Goal: Task Accomplishment & Management: Use online tool/utility

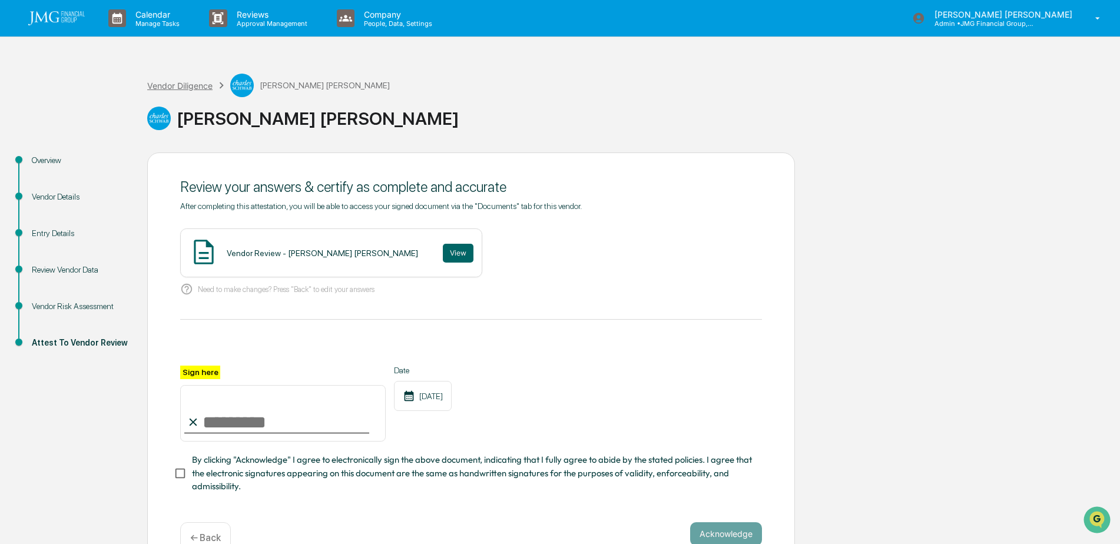
click at [174, 85] on div "Vendor Diligence" at bounding box center [179, 86] width 65 height 10
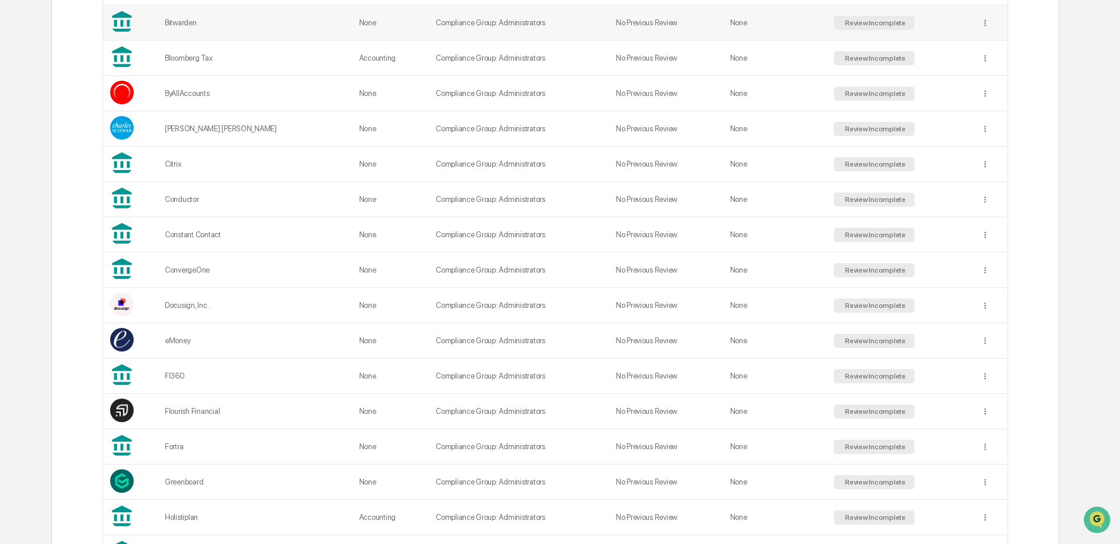
scroll to position [353, 0]
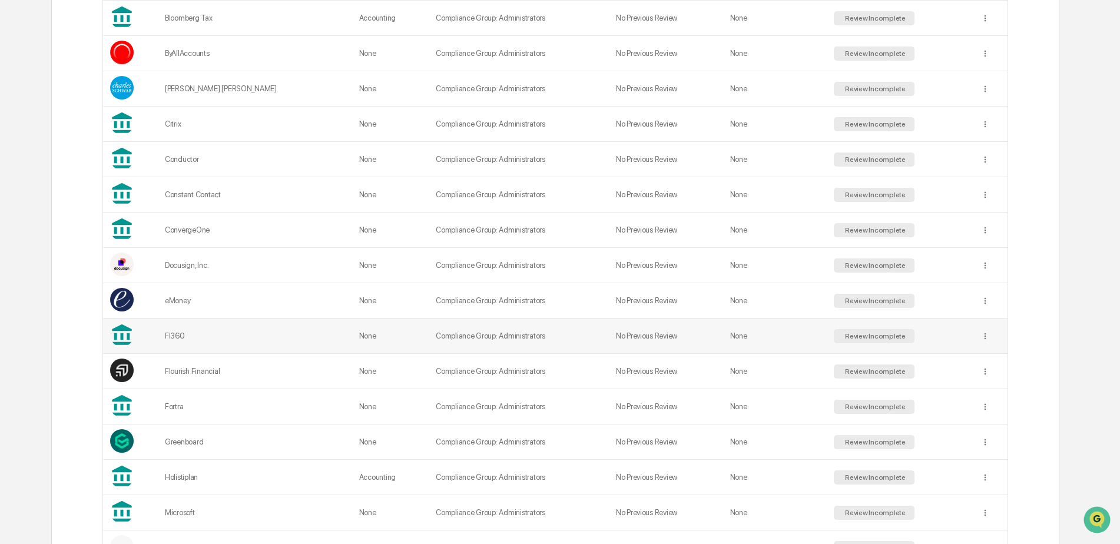
click at [293, 336] on div "FI360" at bounding box center [255, 336] width 180 height 9
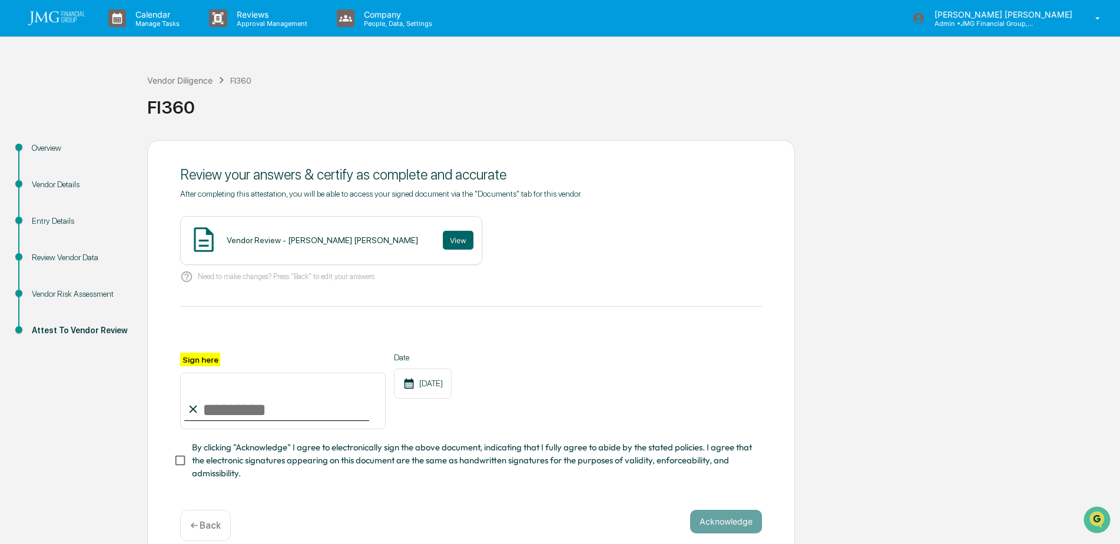
click at [72, 290] on div "Vendor Risk Assessment" at bounding box center [80, 294] width 97 height 12
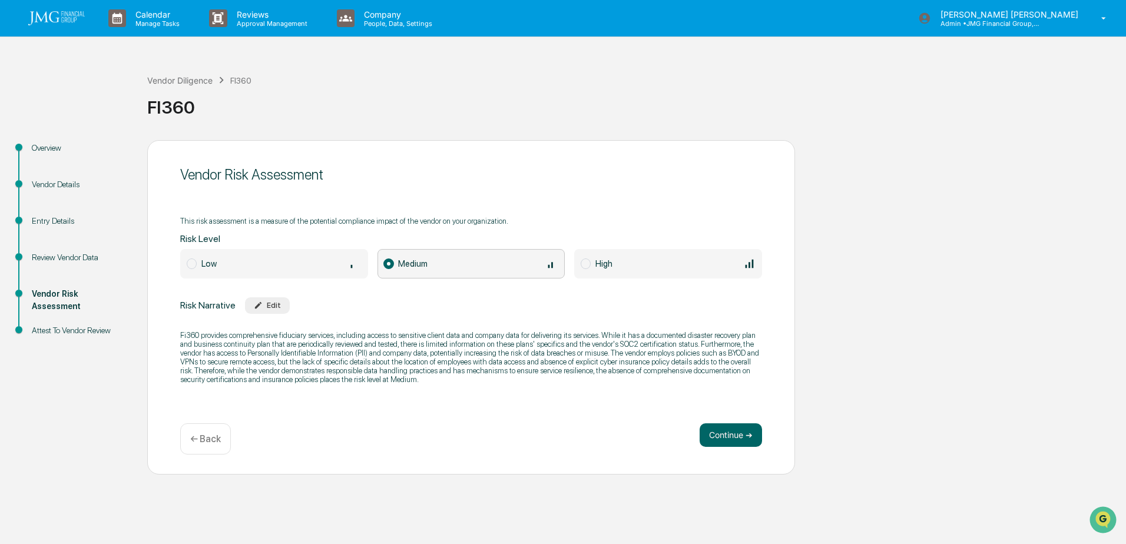
click at [59, 183] on div "Vendor Details" at bounding box center [80, 184] width 97 height 12
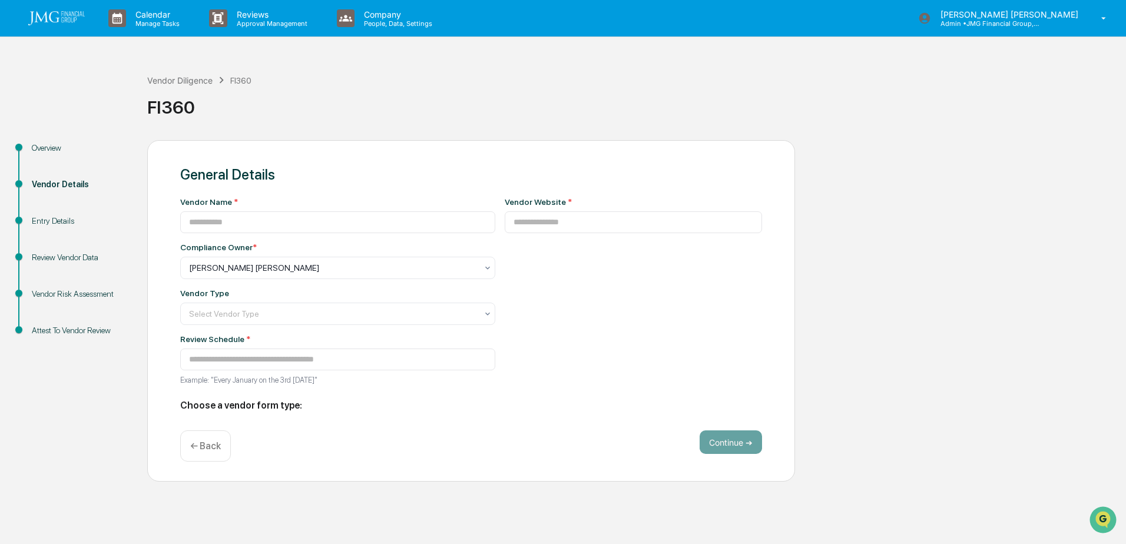
type input "*****"
type input "**********"
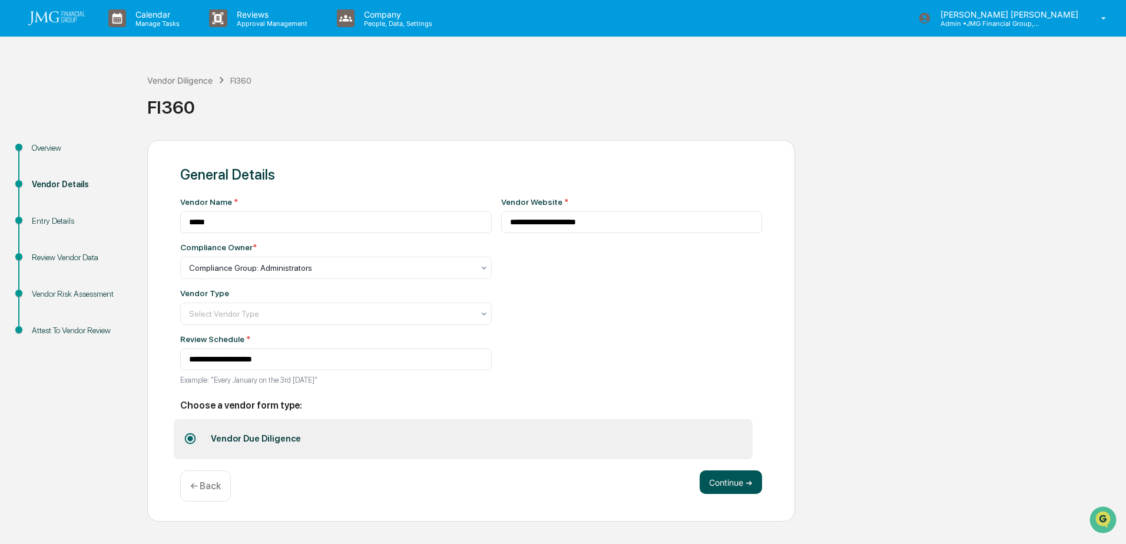
click at [719, 478] on button "Continue ➔" at bounding box center [731, 483] width 62 height 24
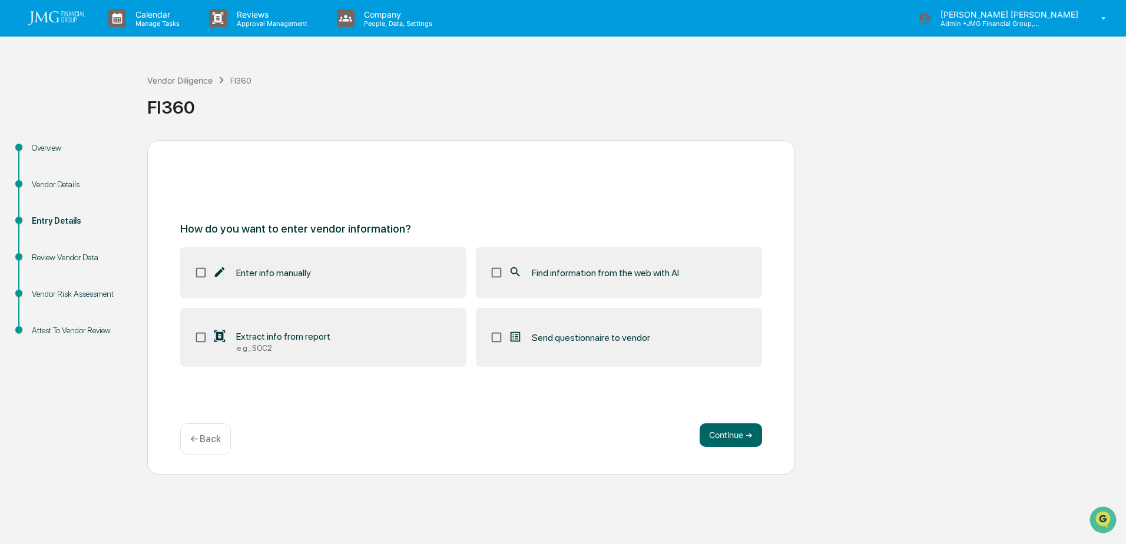
click at [75, 297] on div "Vendor Risk Assessment" at bounding box center [80, 294] width 97 height 12
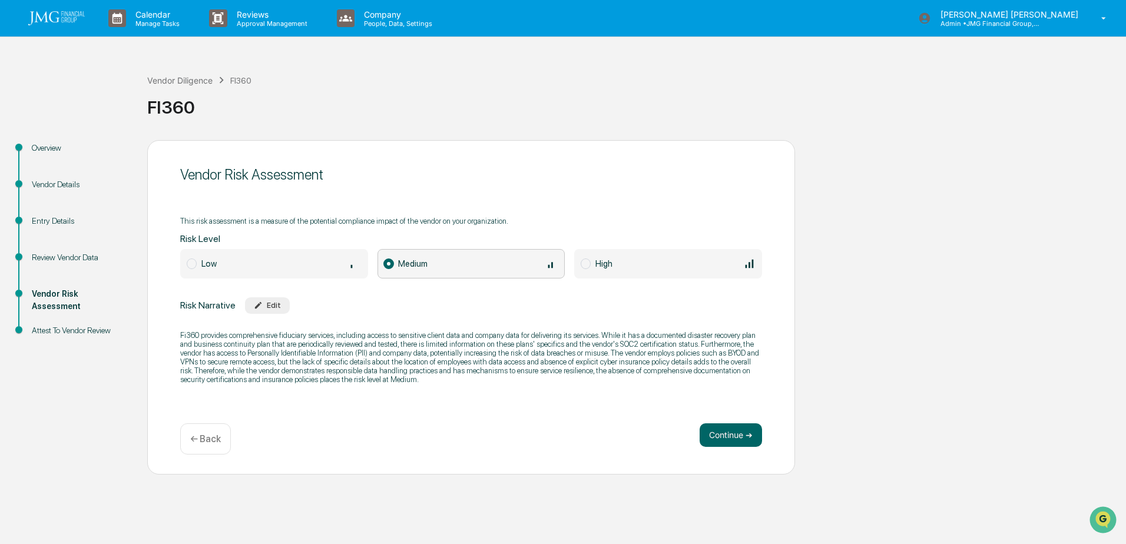
click at [75, 327] on div "Attest To Vendor Review" at bounding box center [80, 330] width 97 height 12
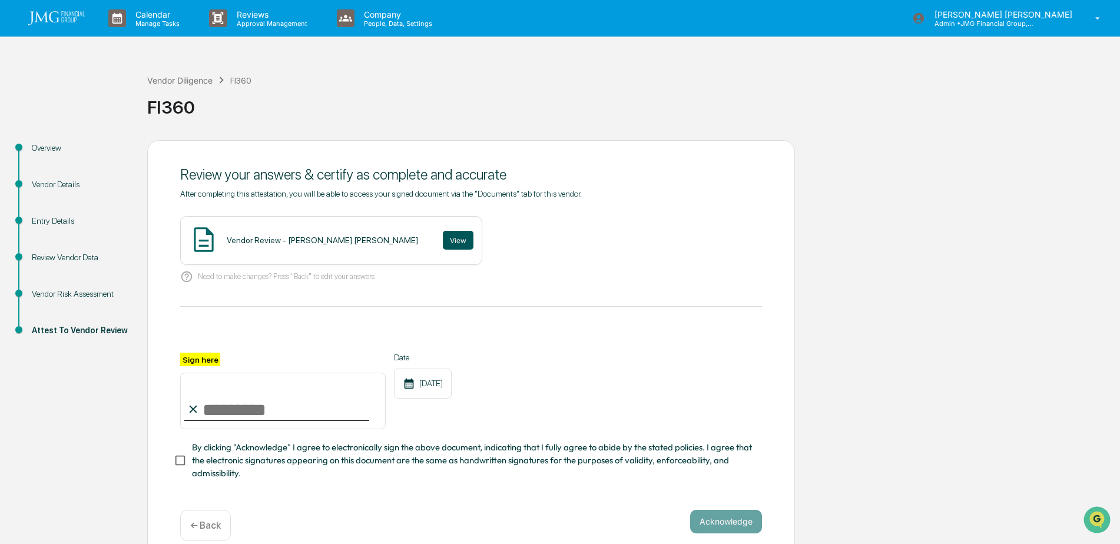
click at [443, 242] on button "View" at bounding box center [458, 240] width 31 height 19
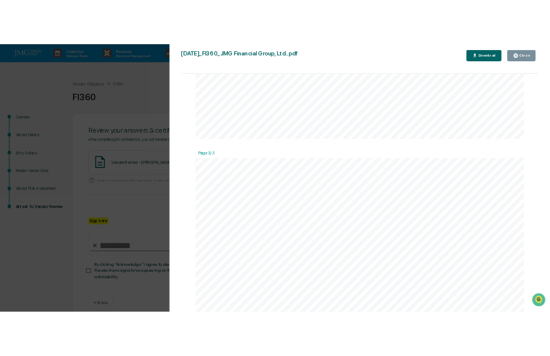
scroll to position [1590, 0]
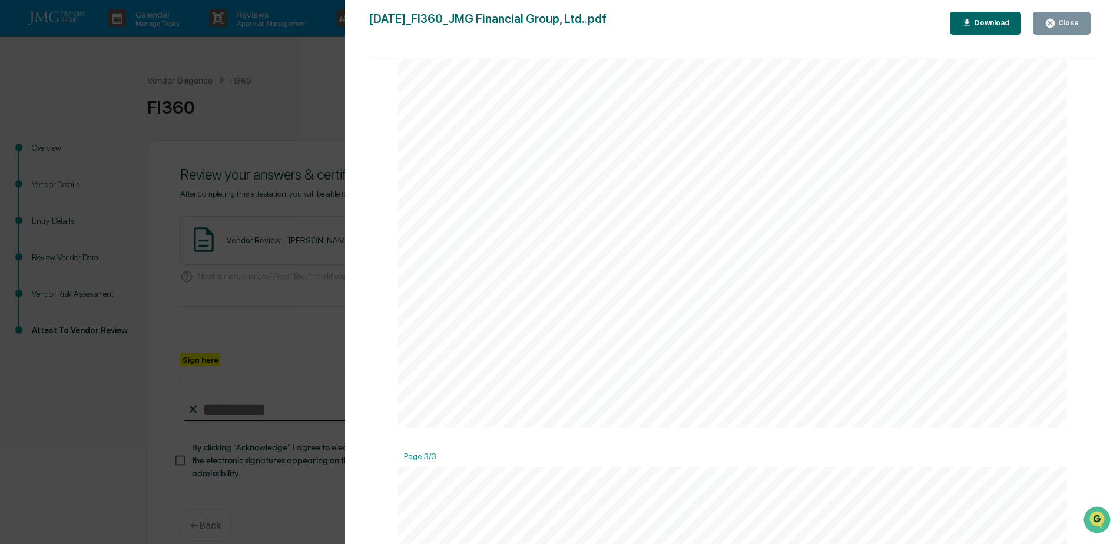
click at [1055, 24] on icon "button" at bounding box center [1050, 23] width 9 height 9
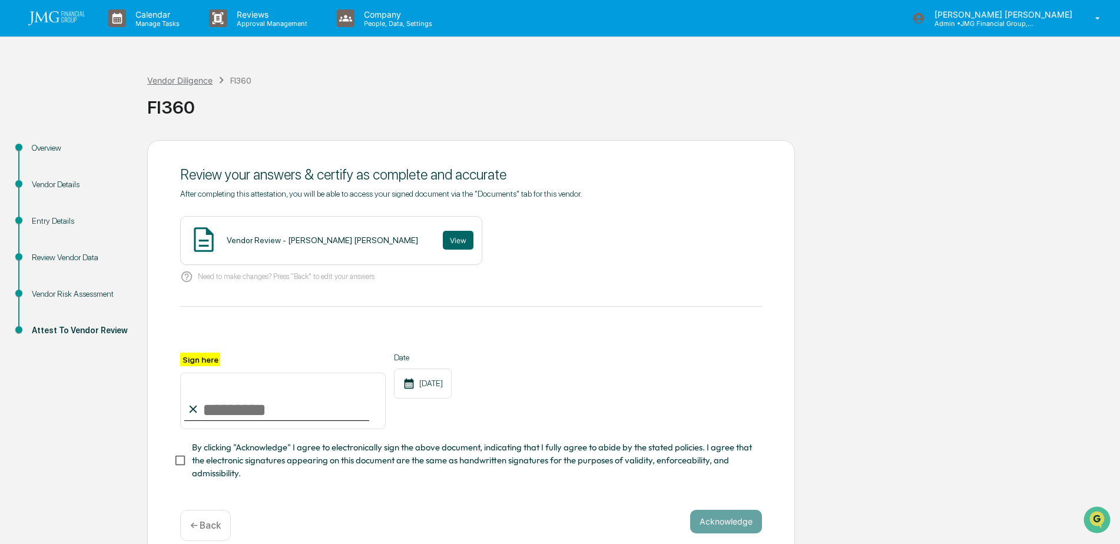
click at [173, 78] on div "Vendor Diligence" at bounding box center [179, 80] width 65 height 10
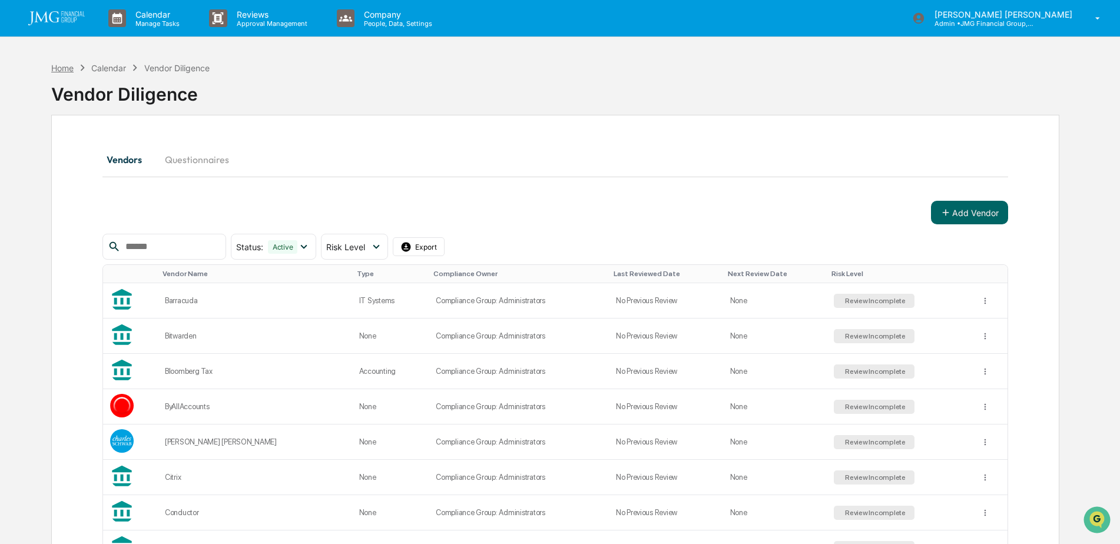
click at [73, 65] on div "Home" at bounding box center [62, 68] width 22 height 10
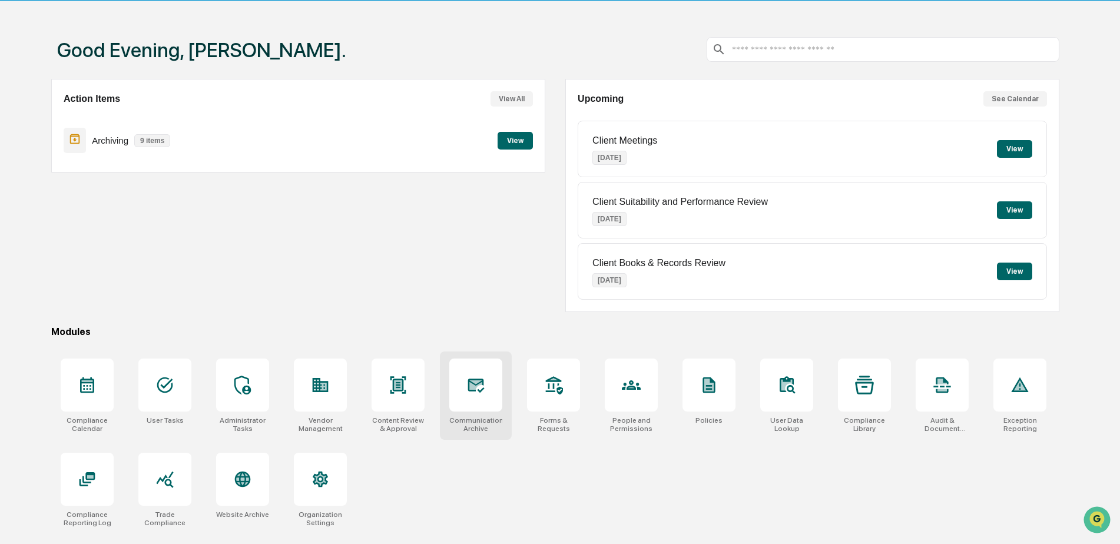
scroll to position [56, 0]
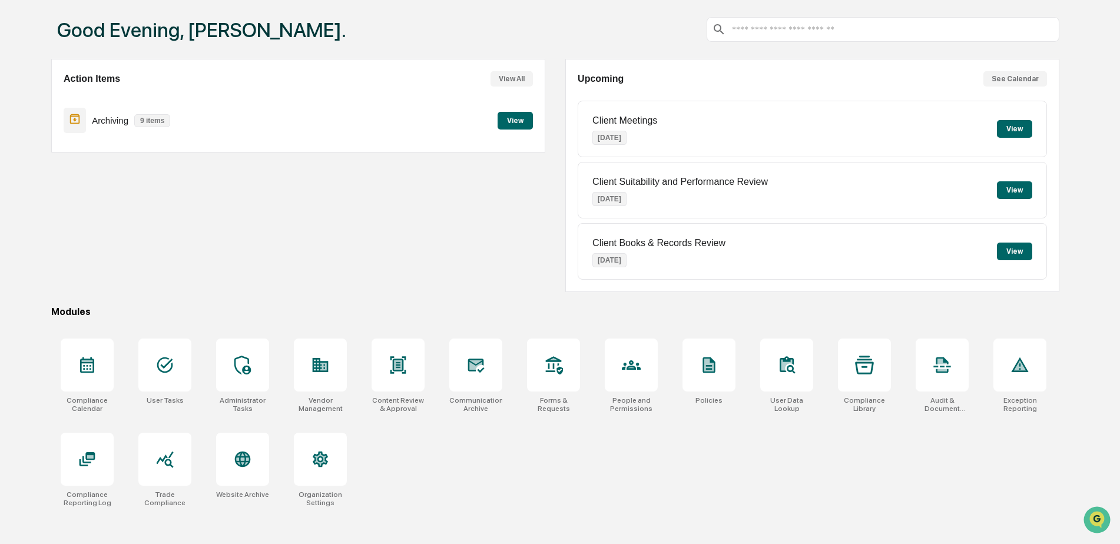
drag, startPoint x: 638, startPoint y: 460, endPoint x: 478, endPoint y: 475, distance: 160.9
click at [485, 479] on div "Compliance Calendar User Tasks Administrator Tasks Vendor Management Content Re…" at bounding box center [555, 423] width 1008 height 183
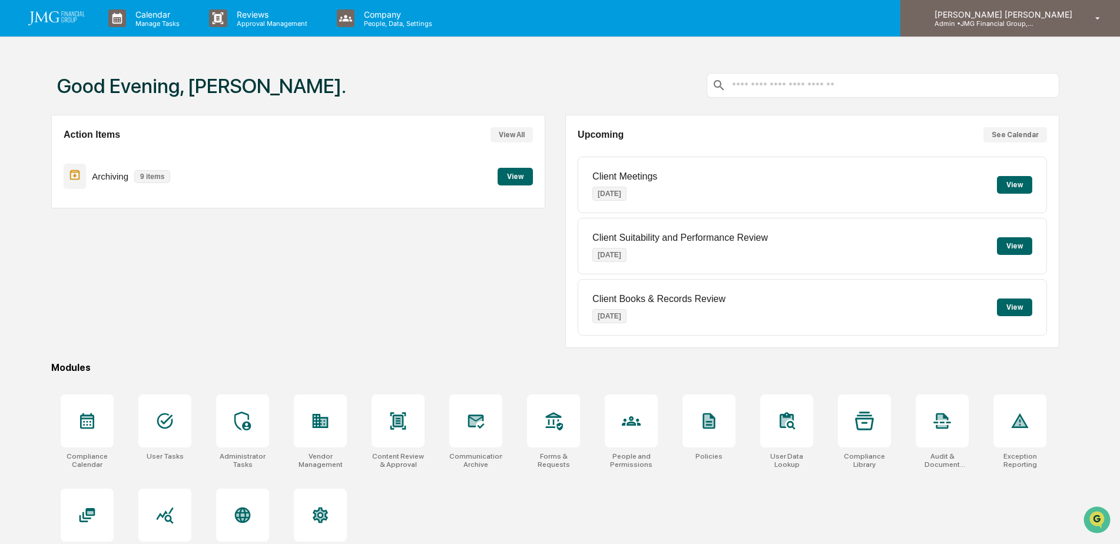
click at [1039, 29] on div "Steven Lennart Admin • JMG Financial Group, Ltd." at bounding box center [1010, 18] width 220 height 37
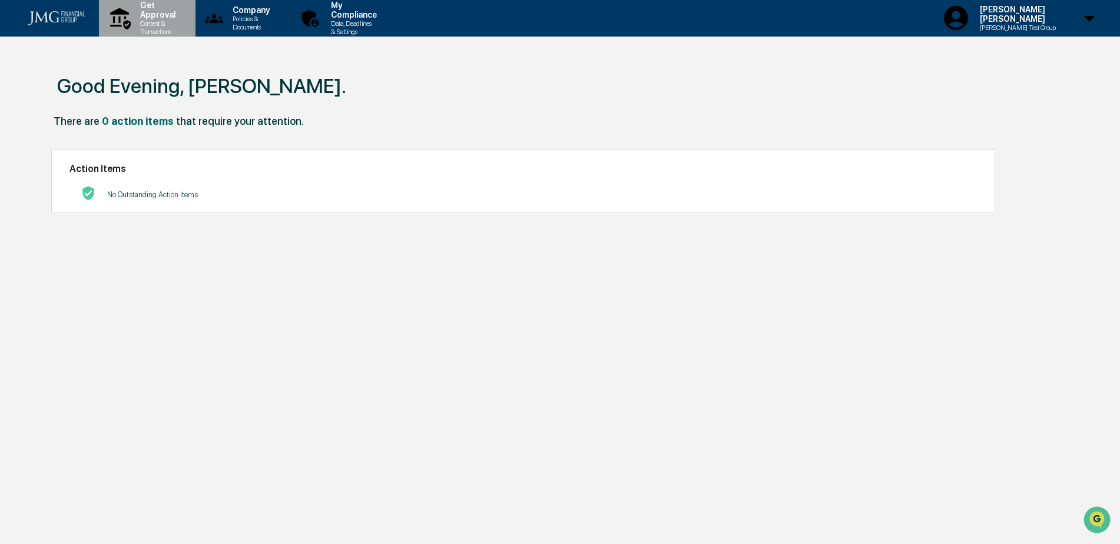
click at [170, 14] on p "Get Approval" at bounding box center [156, 10] width 51 height 19
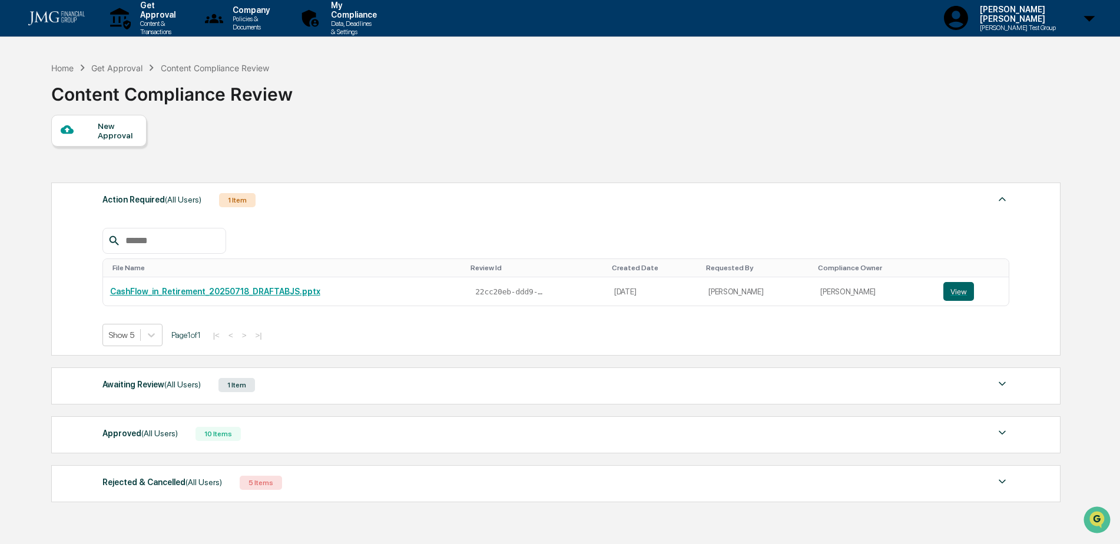
click at [994, 377] on div "Awaiting Review (All Users) 1 Item" at bounding box center [555, 385] width 907 height 16
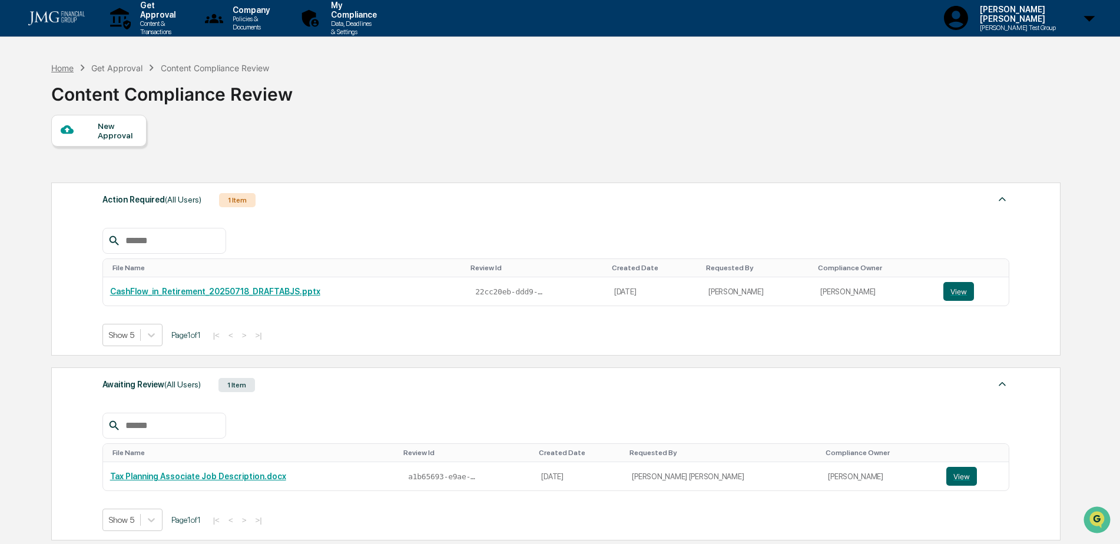
click at [60, 68] on div "Home" at bounding box center [62, 68] width 22 height 10
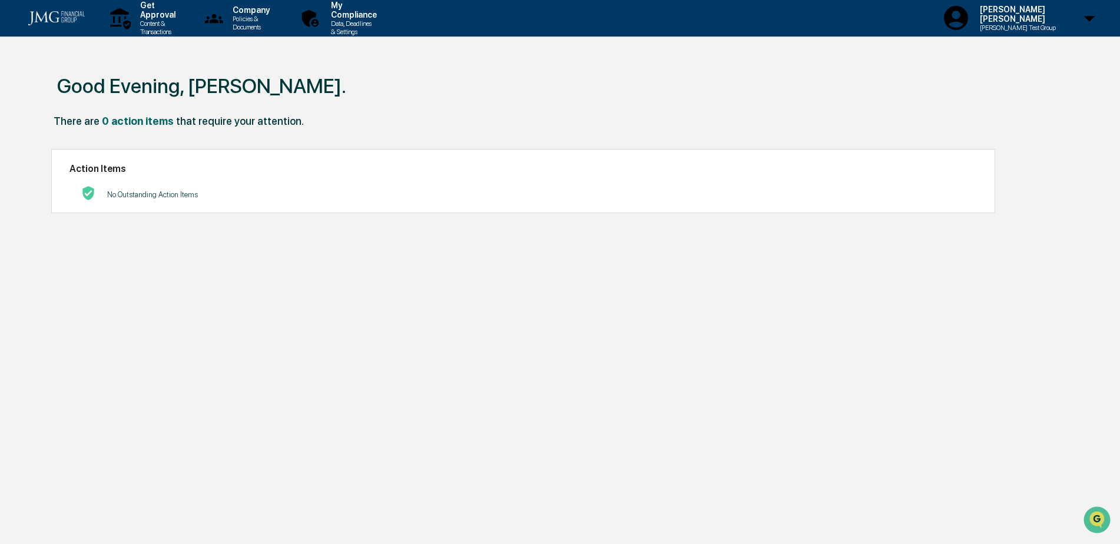
click at [69, 19] on img at bounding box center [56, 18] width 57 height 14
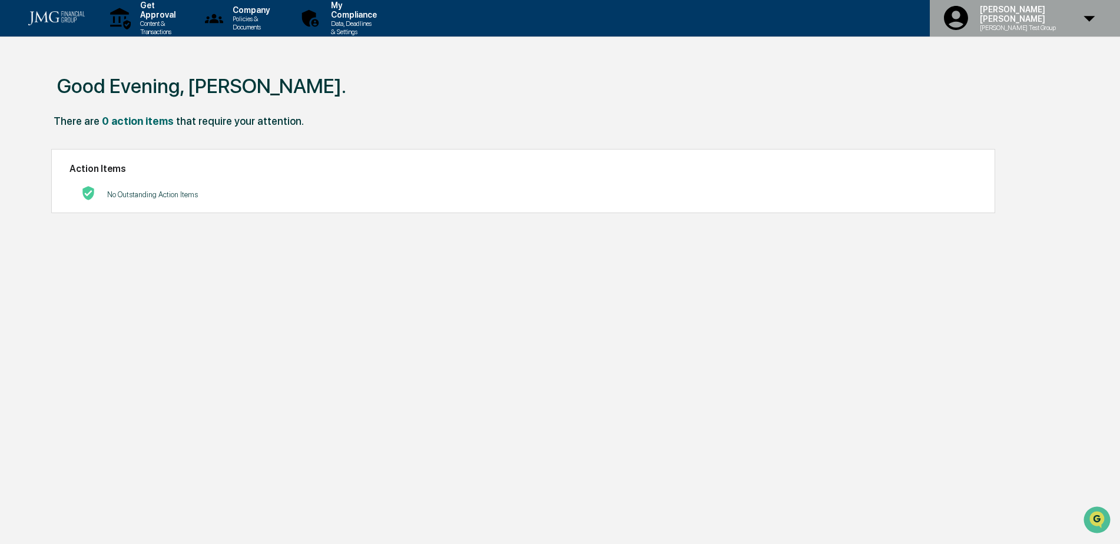
click at [1040, 24] on p "Steve Test Group" at bounding box center [1016, 28] width 91 height 8
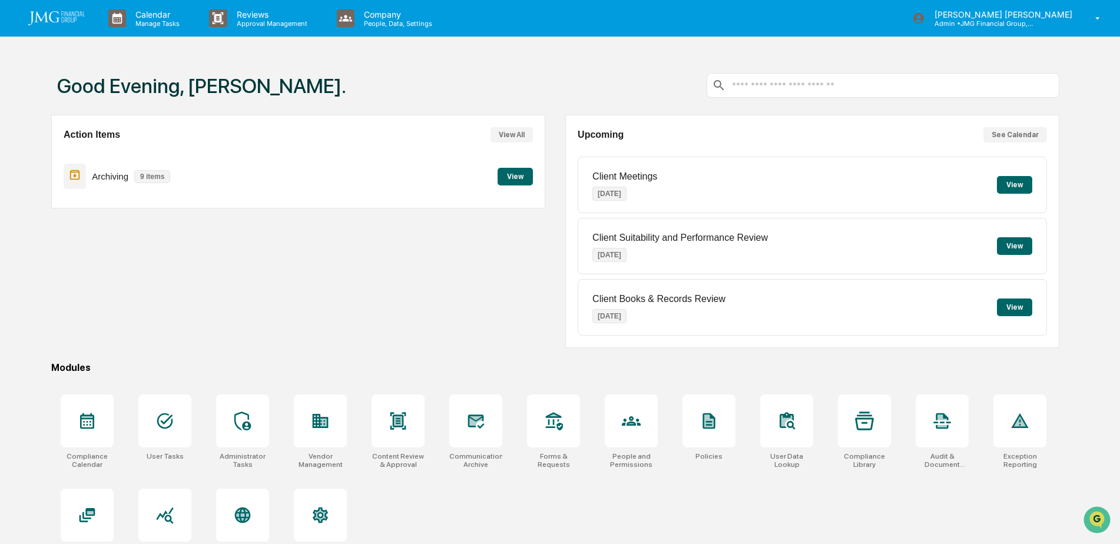
scroll to position [56, 0]
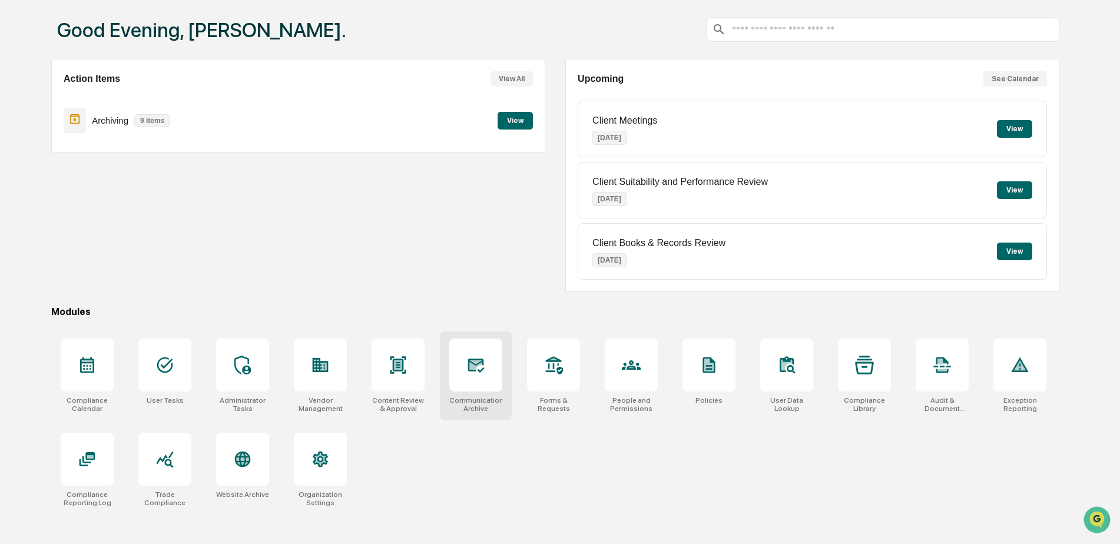
click at [469, 369] on icon at bounding box center [476, 366] width 16 height 14
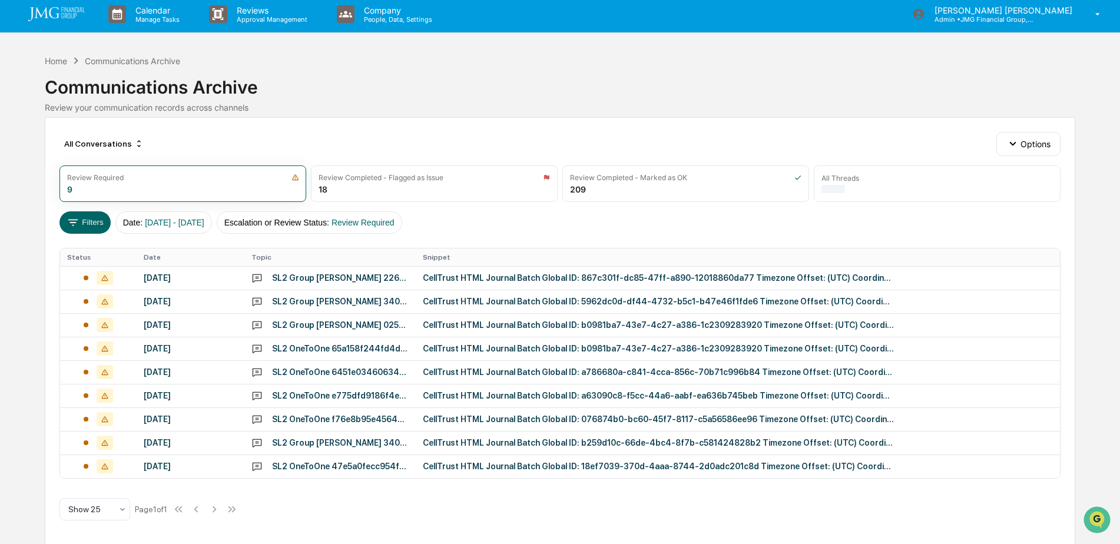
scroll to position [5, 0]
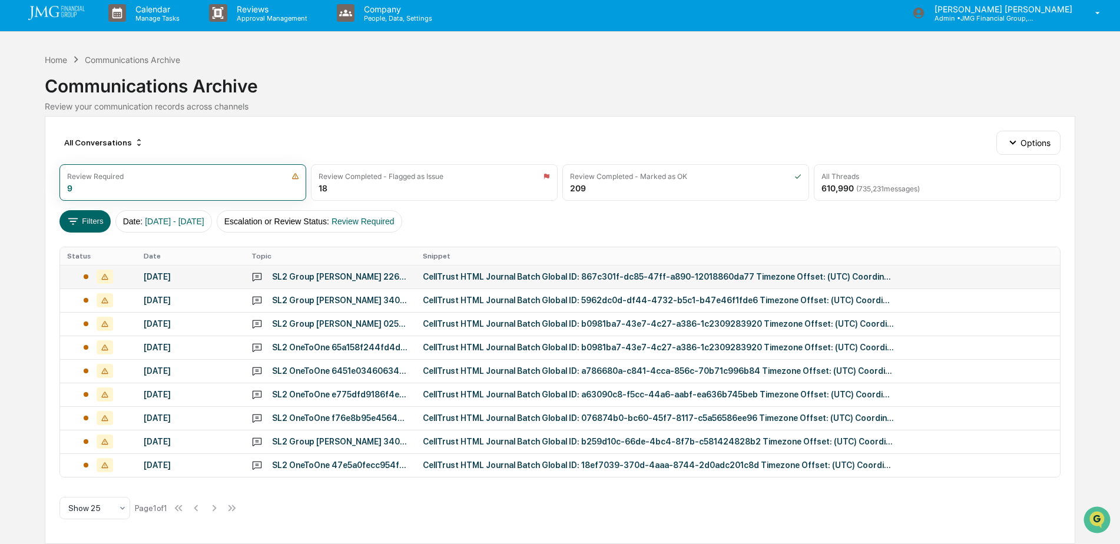
click at [450, 277] on div "CellTrust HTML Journal Batch Global ID: 867c301f-dc85-47ff-a890-12018860da77 Ti…" at bounding box center [658, 276] width 471 height 9
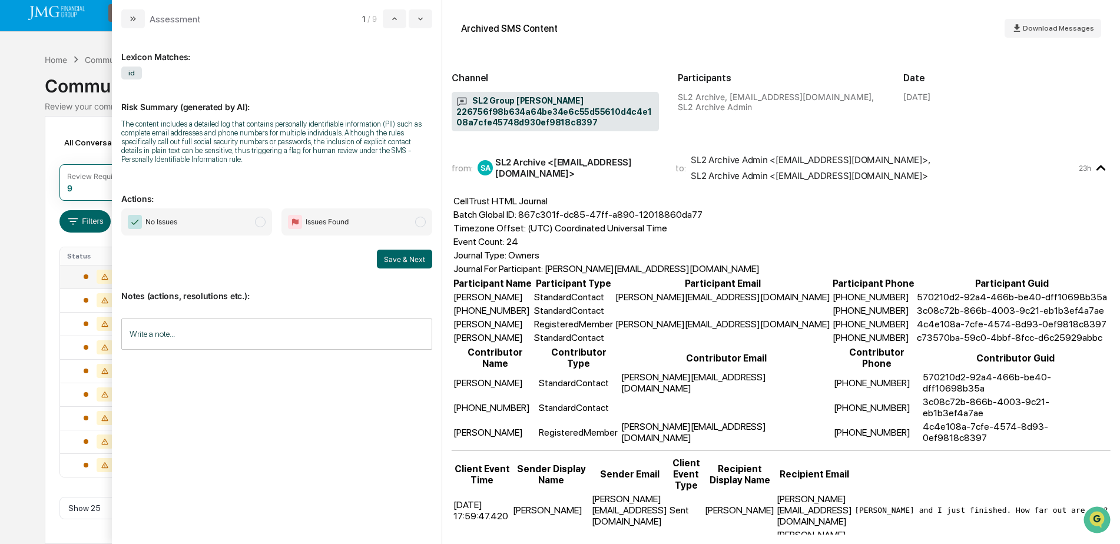
click at [307, 324] on input "Write a note..." at bounding box center [276, 334] width 311 height 31
drag, startPoint x: 227, startPoint y: 364, endPoint x: 145, endPoint y: 369, distance: 82.6
click at [125, 368] on div "**********" at bounding box center [277, 374] width 310 height 59
copy span "**********"
click at [233, 362] on p "**********" at bounding box center [277, 364] width 296 height 8
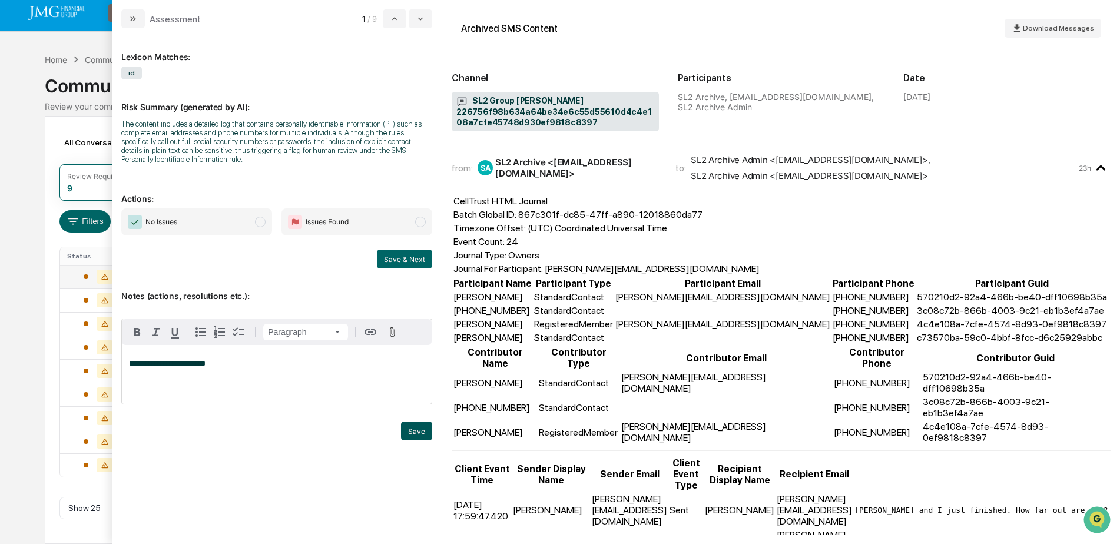
click at [425, 436] on button "Save" at bounding box center [416, 431] width 31 height 19
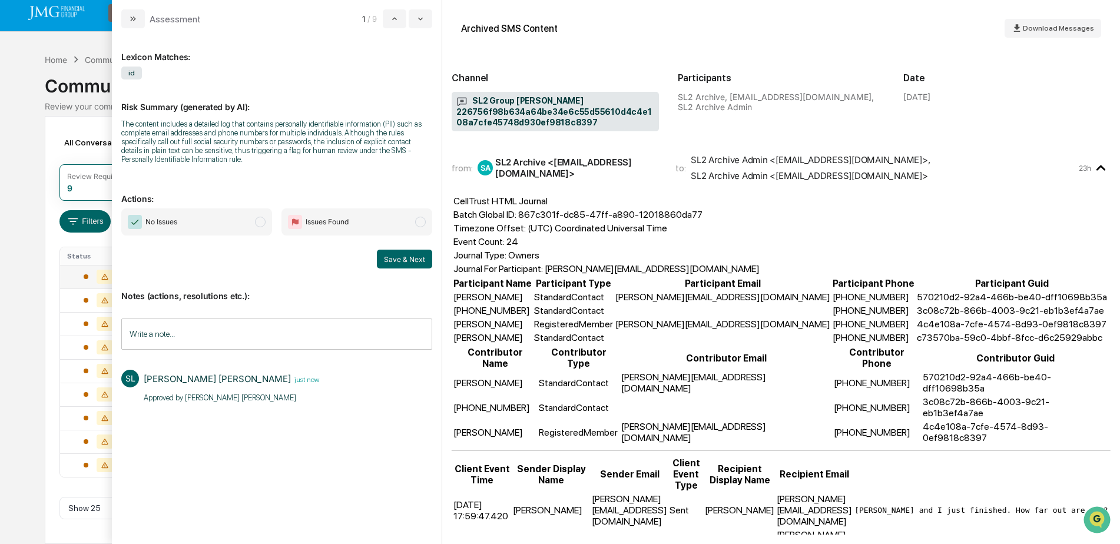
click at [244, 229] on span "No Issues" at bounding box center [196, 221] width 151 height 27
click at [402, 259] on button "Save & Next" at bounding box center [404, 259] width 55 height 19
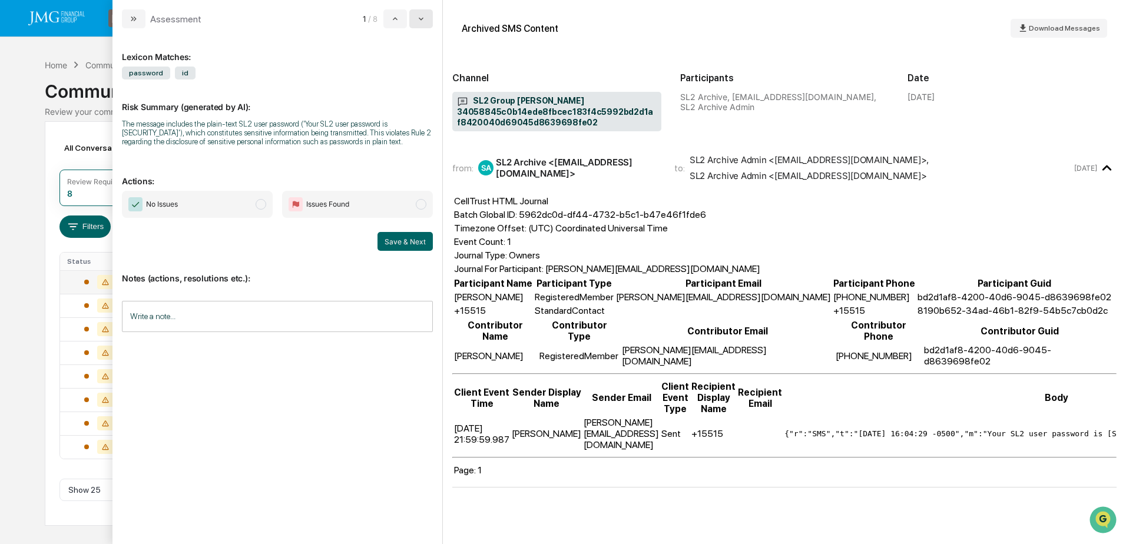
click at [415, 15] on button "modal" at bounding box center [421, 18] width 24 height 19
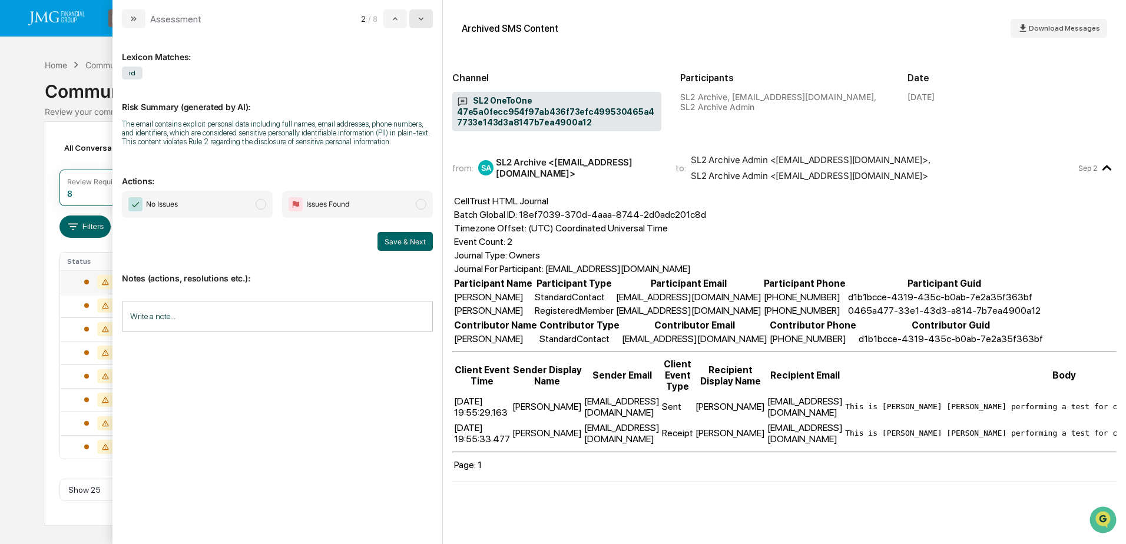
click at [422, 25] on button "modal" at bounding box center [421, 18] width 24 height 19
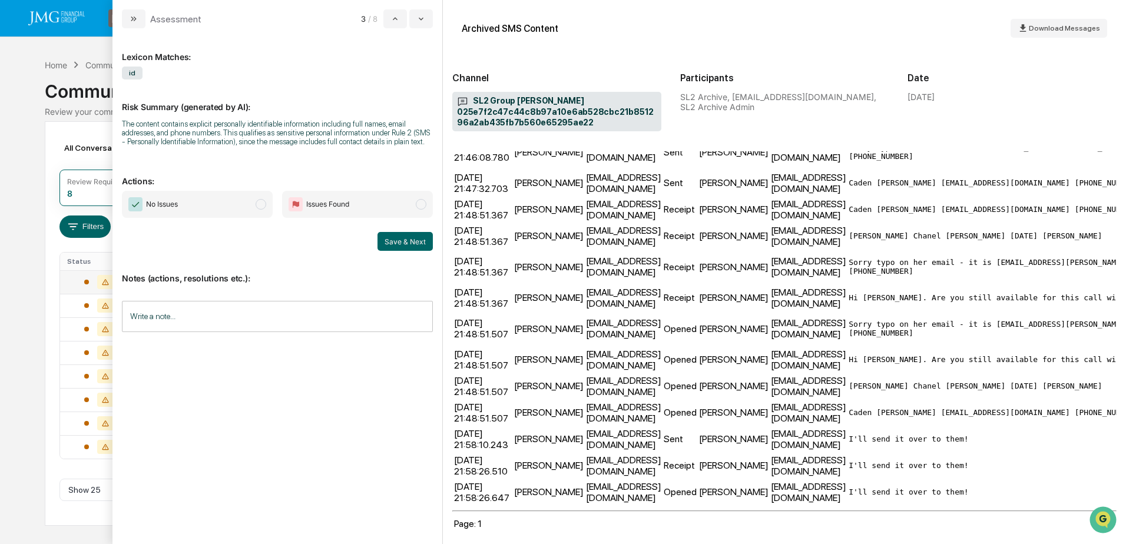
scroll to position [361, 0]
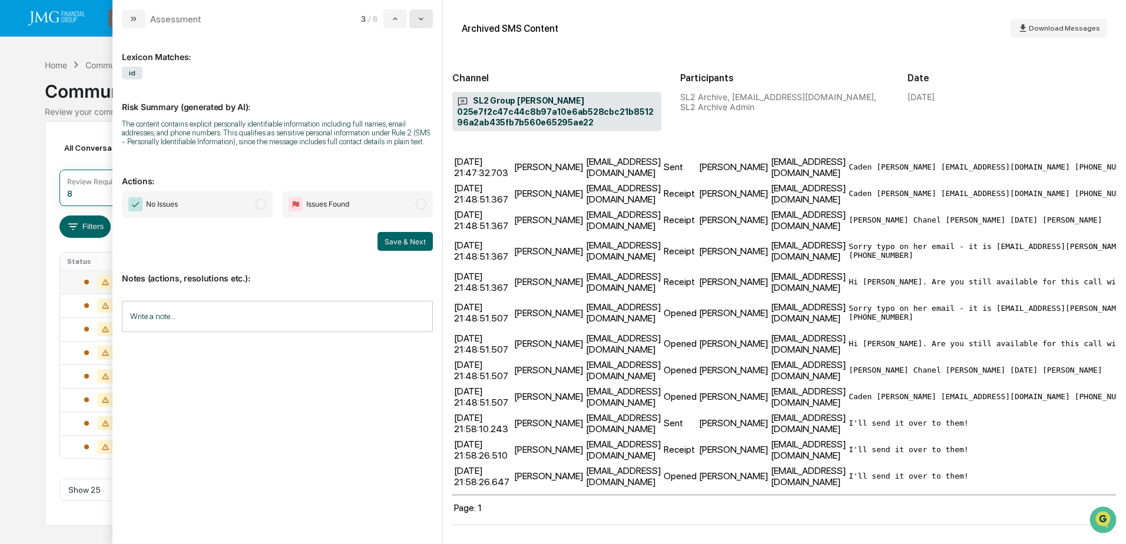
click at [428, 27] on button "modal" at bounding box center [421, 18] width 24 height 19
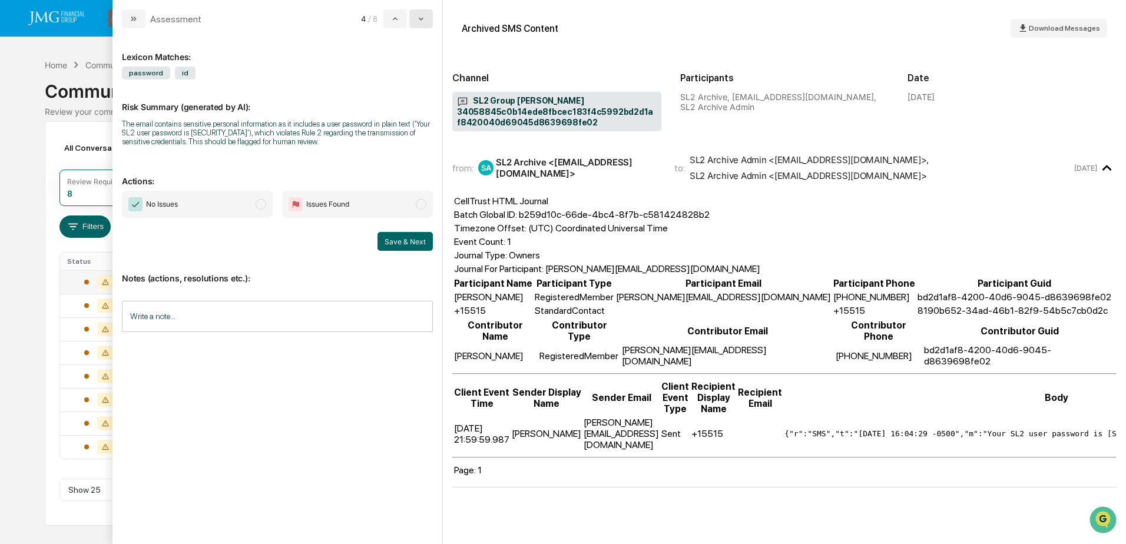
click at [428, 27] on button "modal" at bounding box center [421, 18] width 24 height 19
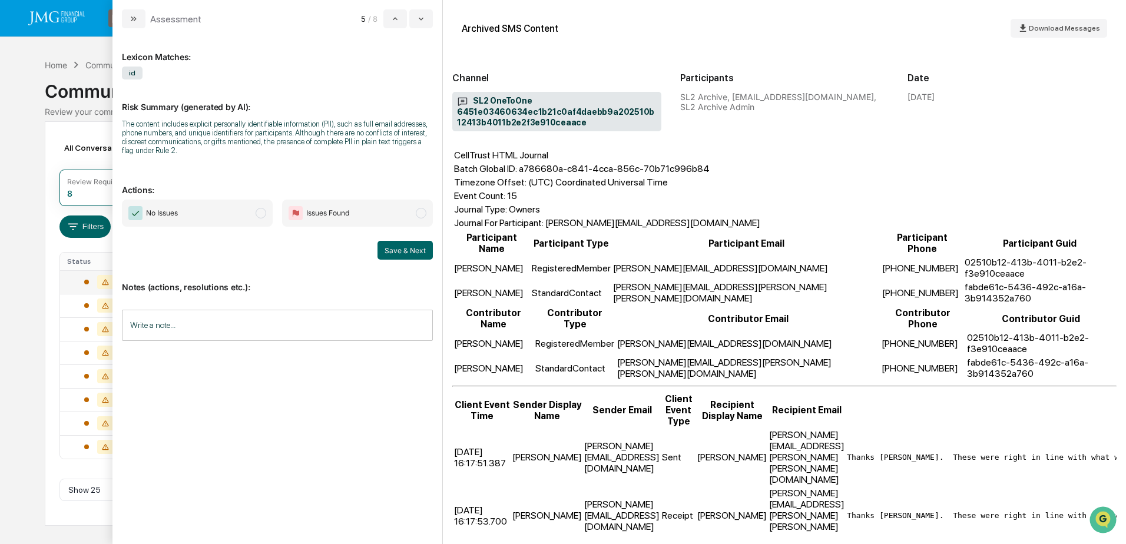
scroll to position [30, 0]
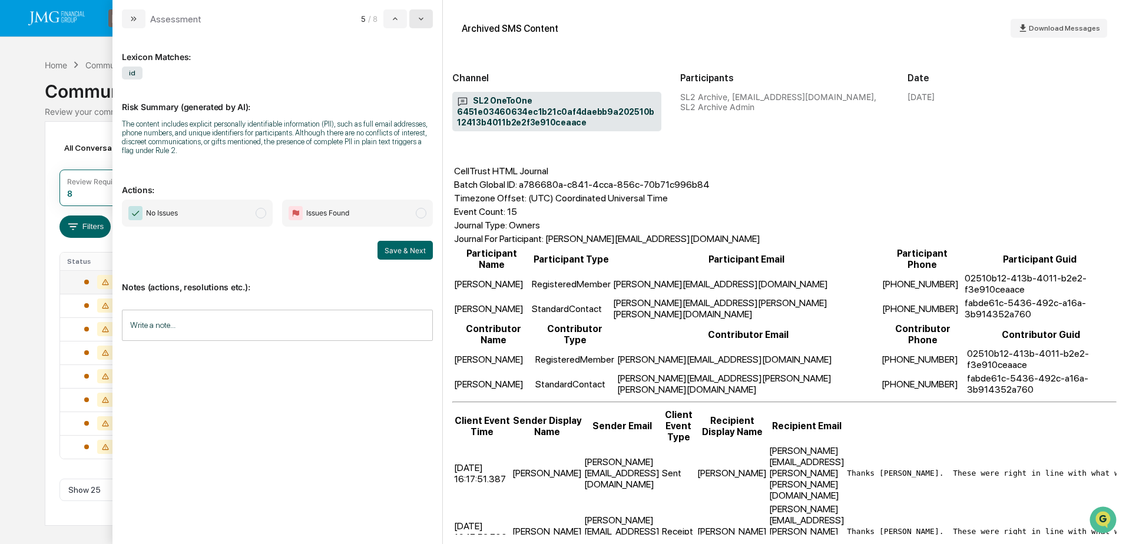
click at [427, 24] on button "modal" at bounding box center [421, 18] width 24 height 19
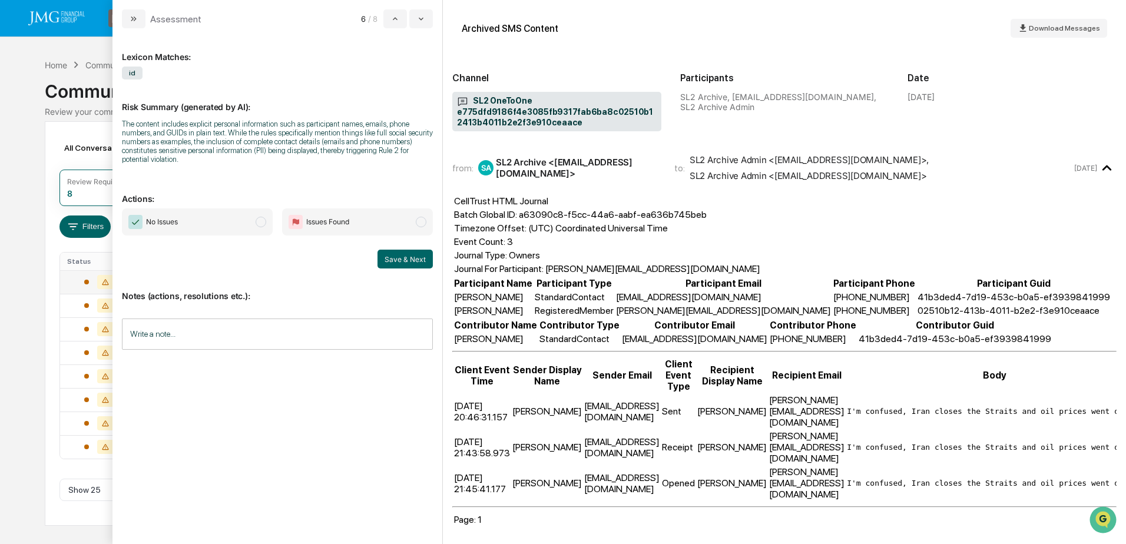
click at [307, 326] on input "Write a note..." at bounding box center [277, 334] width 311 height 31
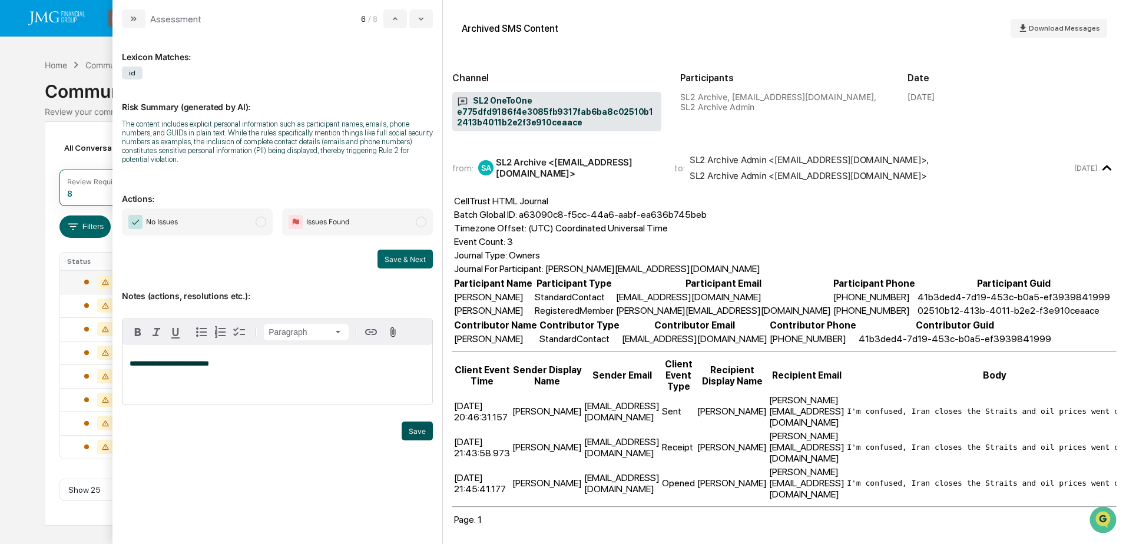
click at [409, 429] on button "Save" at bounding box center [417, 431] width 31 height 19
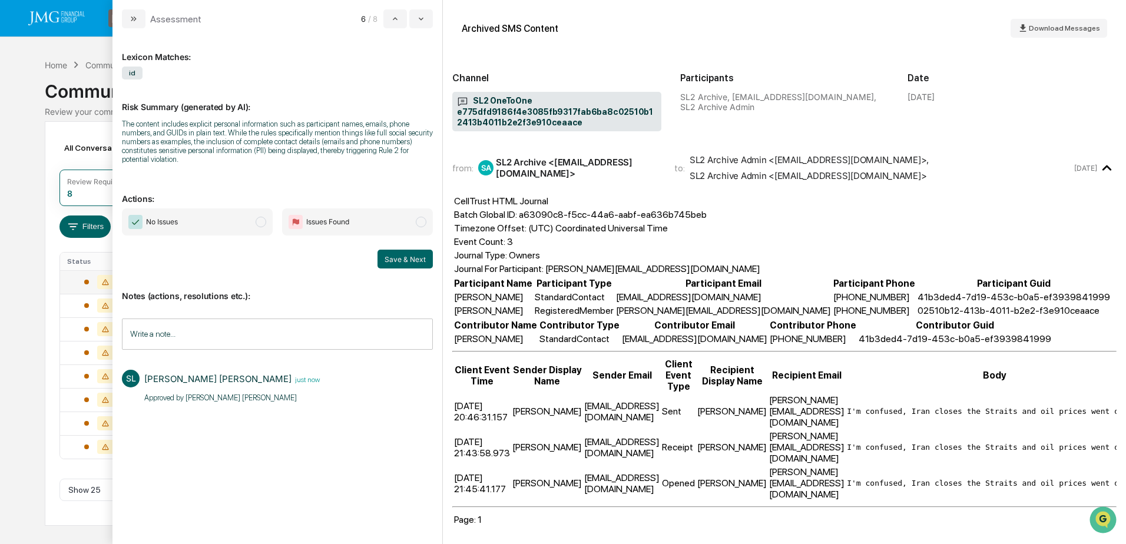
click at [242, 230] on span "No Issues" at bounding box center [197, 221] width 151 height 27
click at [408, 261] on button "Save & Next" at bounding box center [404, 259] width 55 height 19
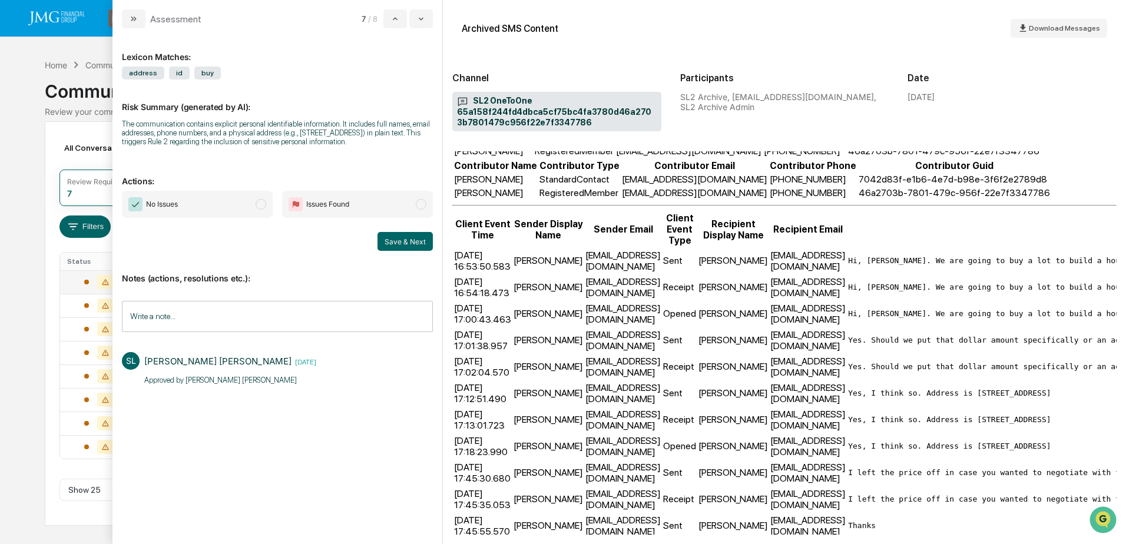
scroll to position [177, 0]
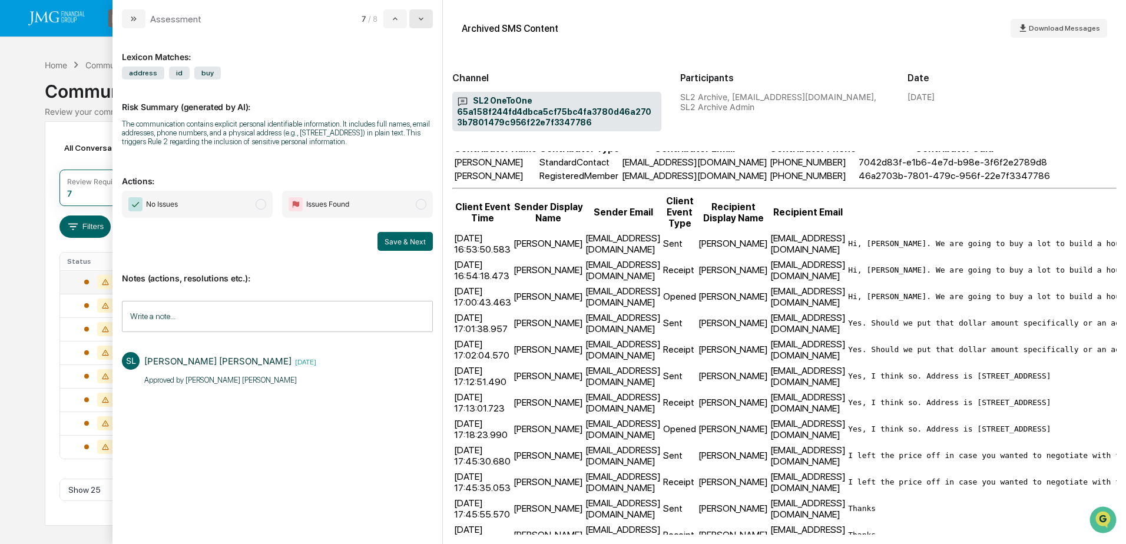
click at [420, 24] on button "modal" at bounding box center [421, 18] width 24 height 19
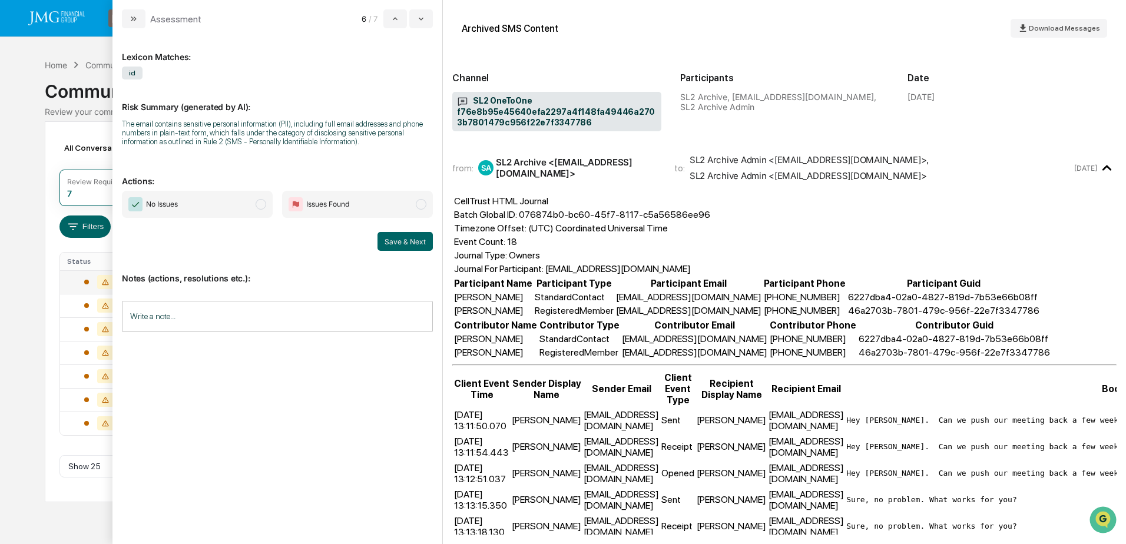
click at [266, 313] on input "Write a note..." at bounding box center [277, 316] width 311 height 31
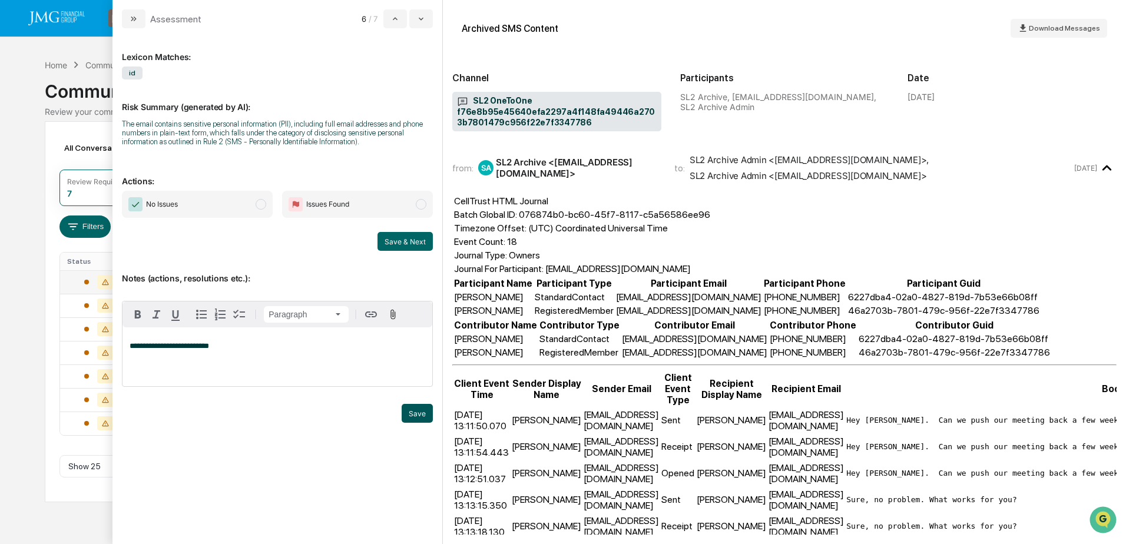
click at [408, 410] on button "Save" at bounding box center [417, 413] width 31 height 19
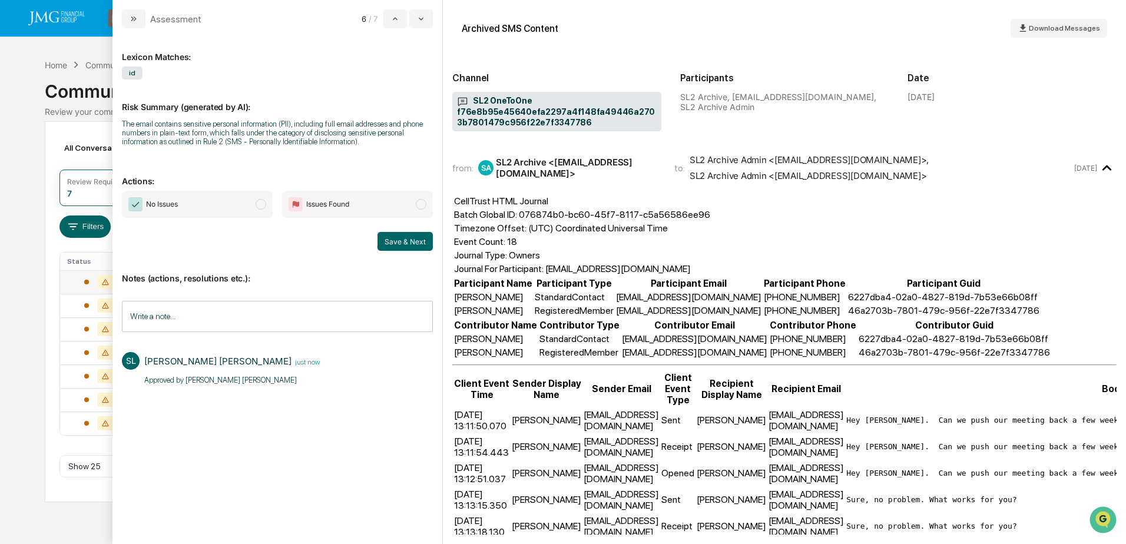
click at [238, 210] on span "No Issues" at bounding box center [197, 204] width 151 height 27
click at [400, 246] on button "Save & Next" at bounding box center [404, 241] width 55 height 19
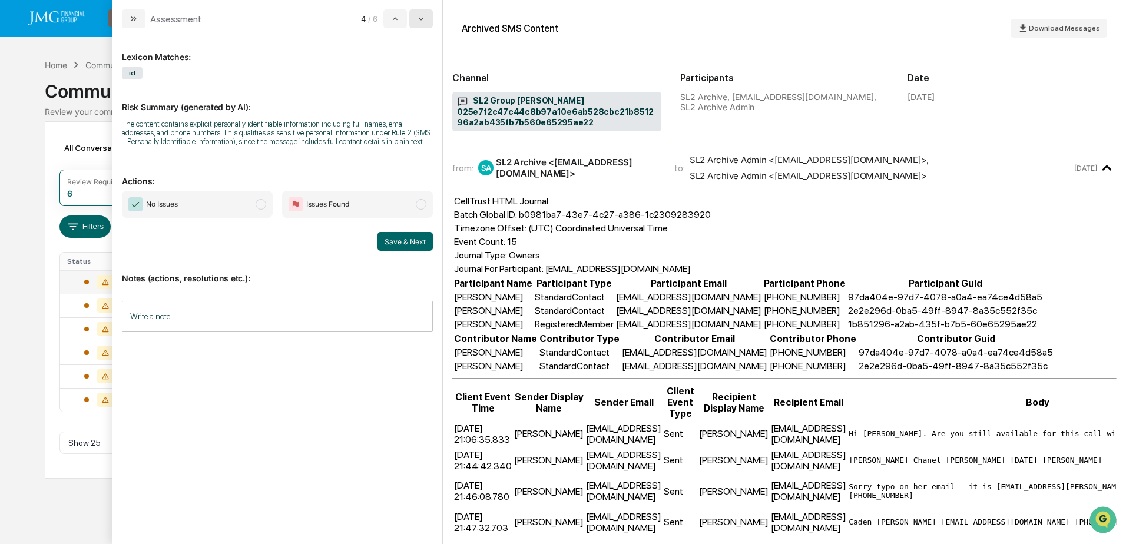
click at [430, 24] on button "modal" at bounding box center [421, 18] width 24 height 19
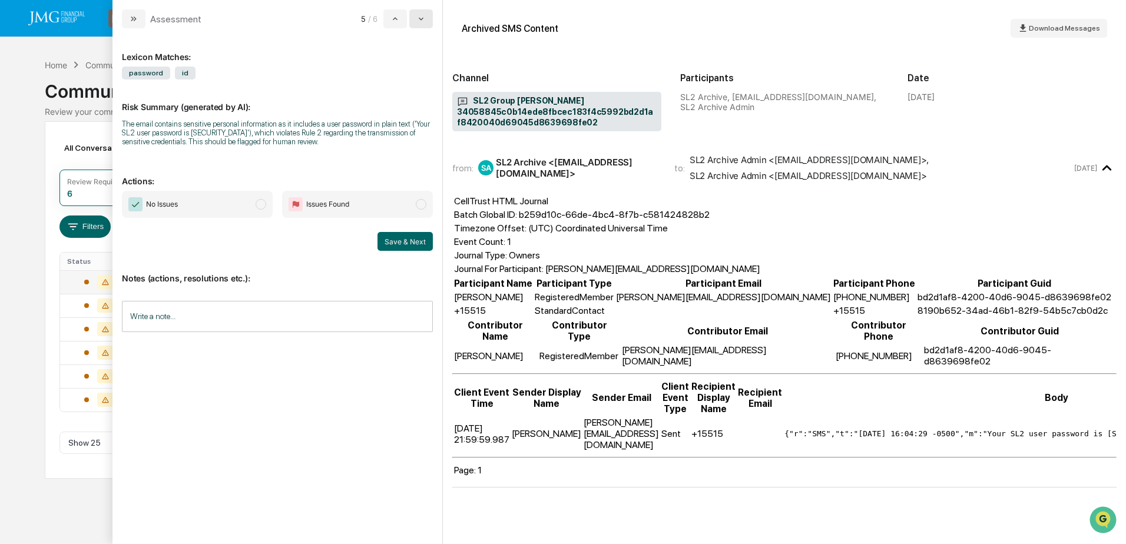
click at [430, 24] on button "modal" at bounding box center [421, 18] width 24 height 19
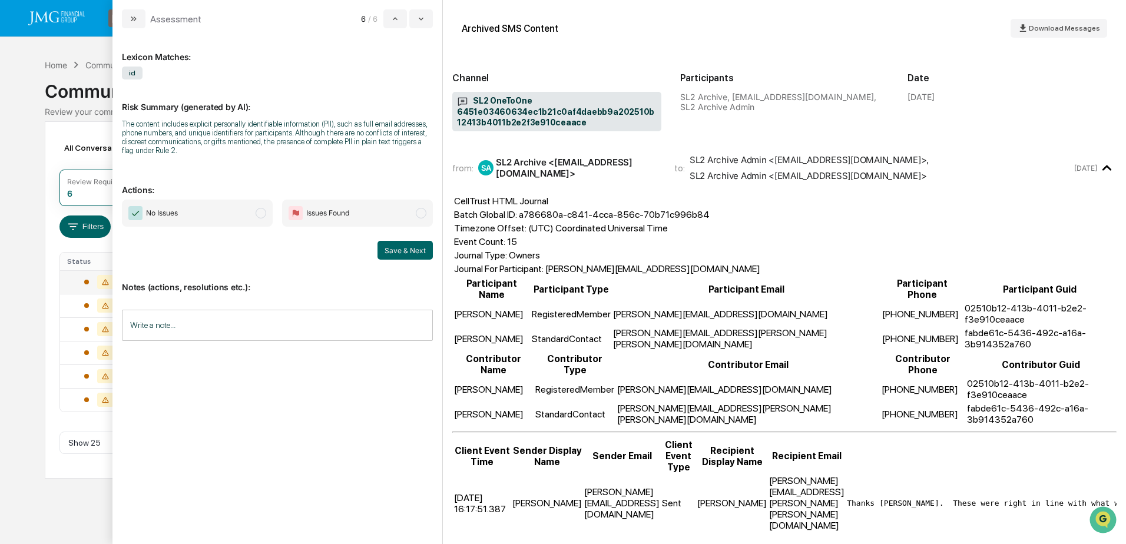
click at [138, 24] on button "modal" at bounding box center [134, 18] width 24 height 19
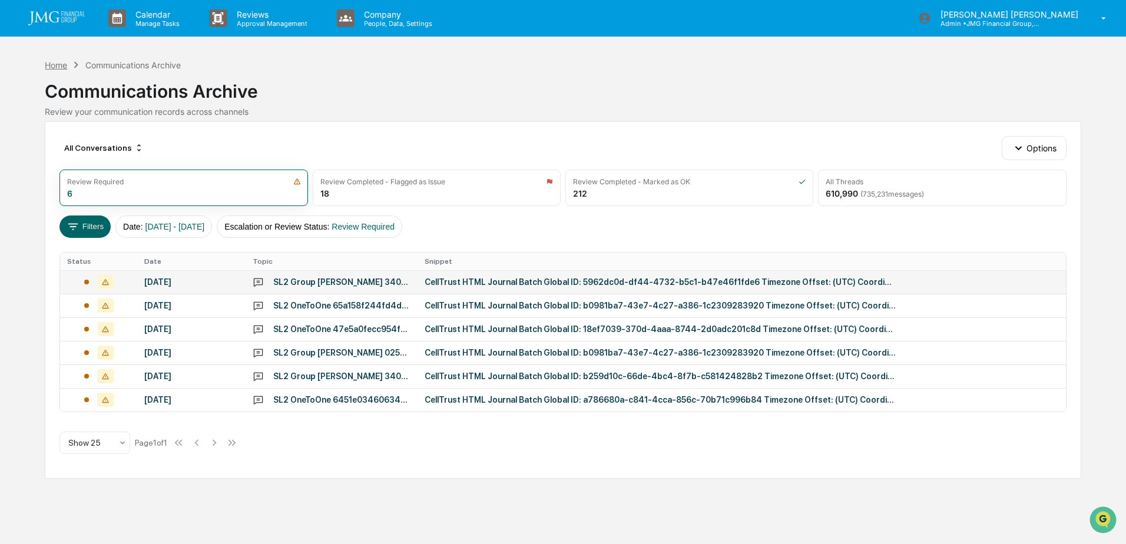
click at [63, 67] on div "Home" at bounding box center [56, 65] width 22 height 10
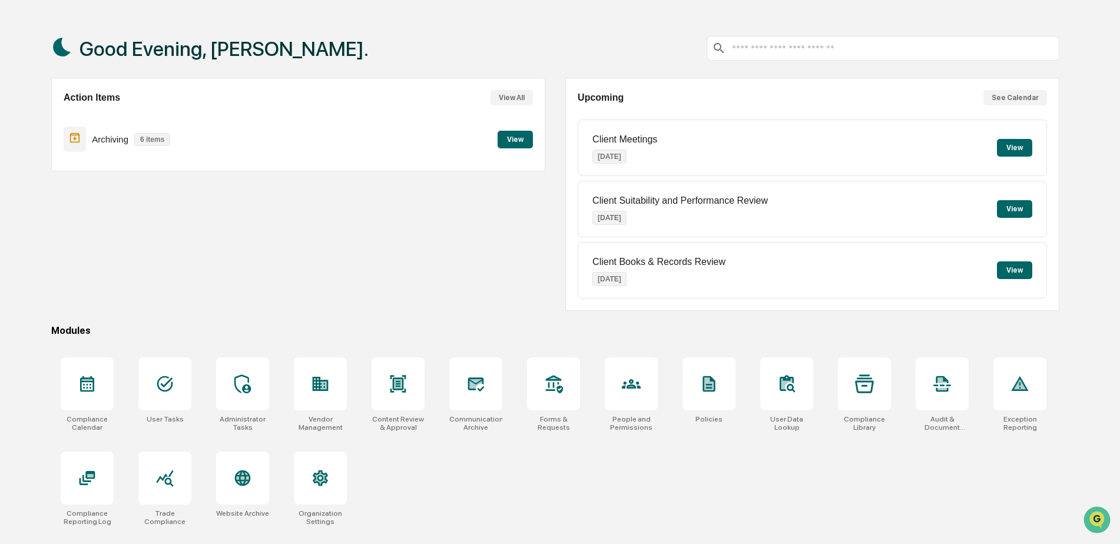
scroll to position [56, 0]
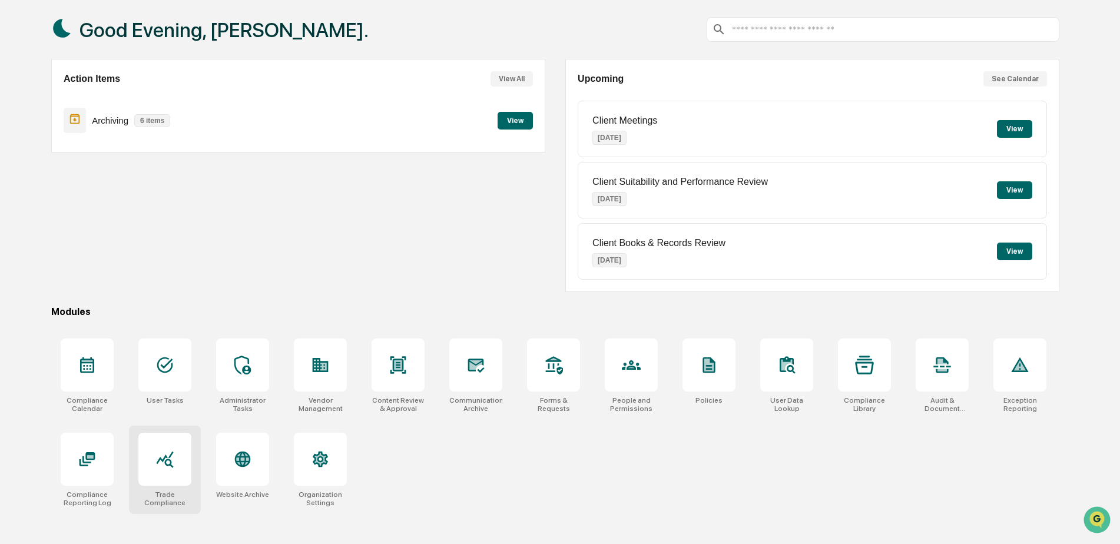
click at [168, 459] on icon at bounding box center [164, 459] width 19 height 19
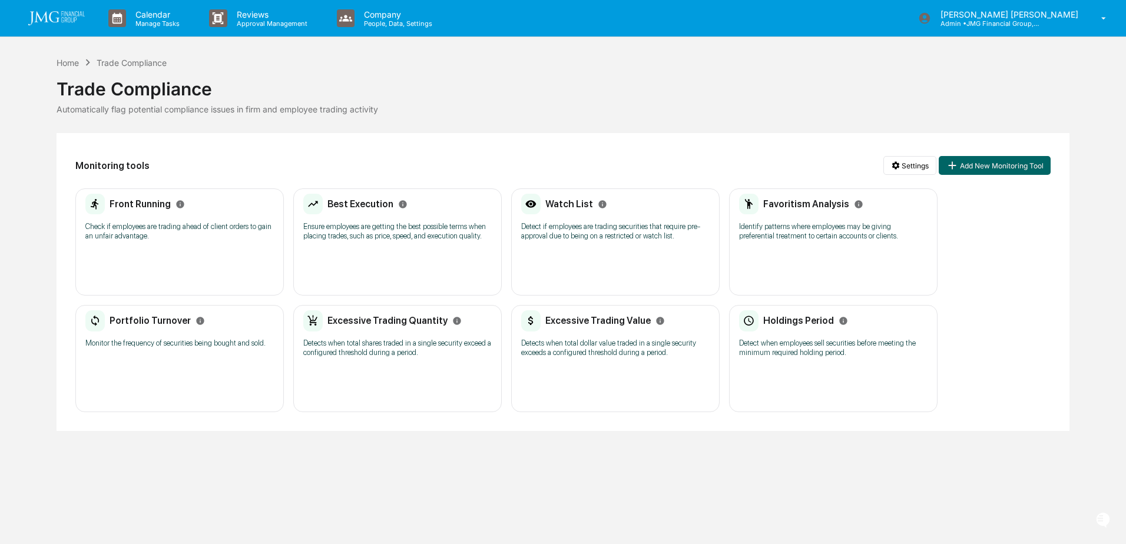
click at [578, 229] on p "Detect if employees are trading securities that require pre-approval due to bei…" at bounding box center [615, 231] width 188 height 19
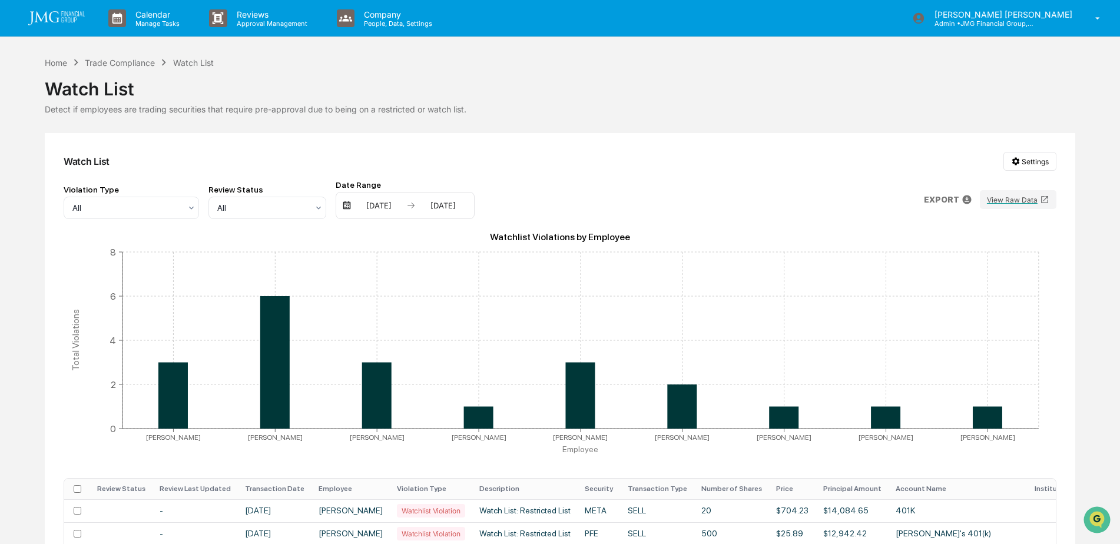
click at [356, 489] on th "Employee" at bounding box center [351, 489] width 78 height 21
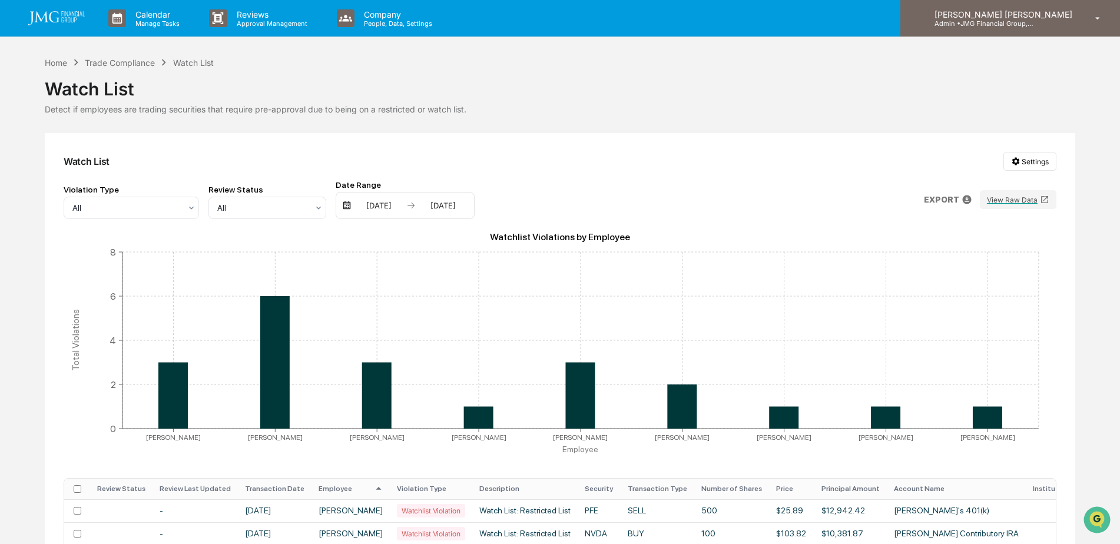
click at [1029, 26] on p "Admin • JMG Financial Group, Ltd." at bounding box center [980, 23] width 110 height 8
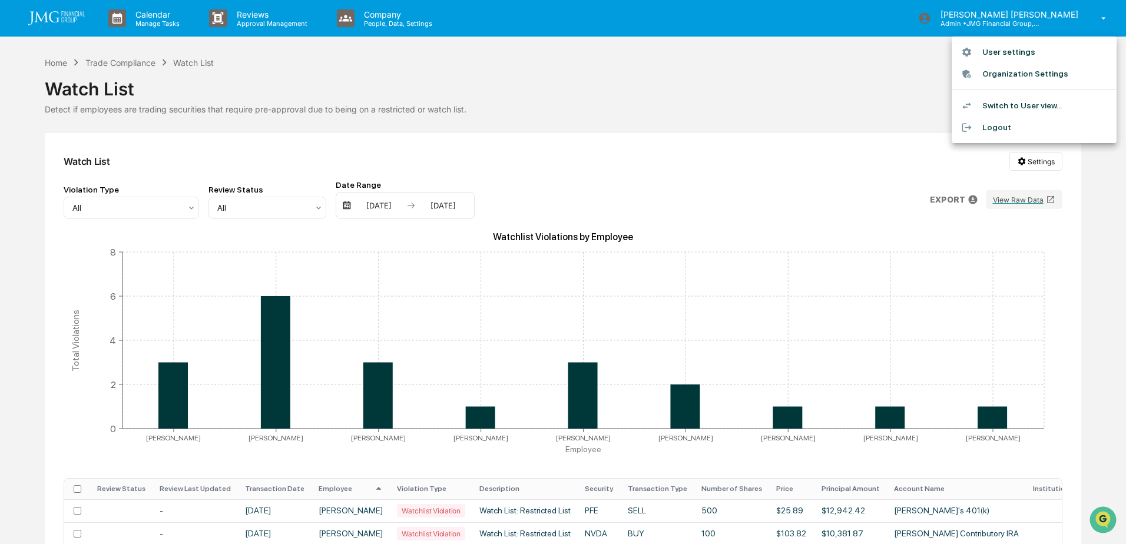
click at [139, 60] on div at bounding box center [563, 272] width 1126 height 544
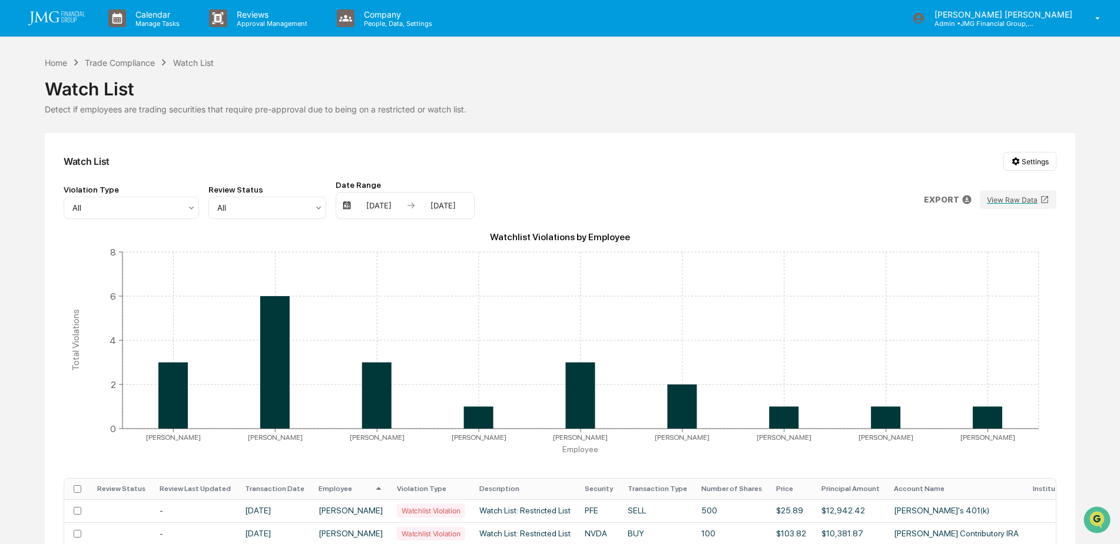
click at [121, 71] on div "Watch List" at bounding box center [560, 84] width 1031 height 31
click at [127, 64] on div "Trade Compliance" at bounding box center [120, 63] width 70 height 10
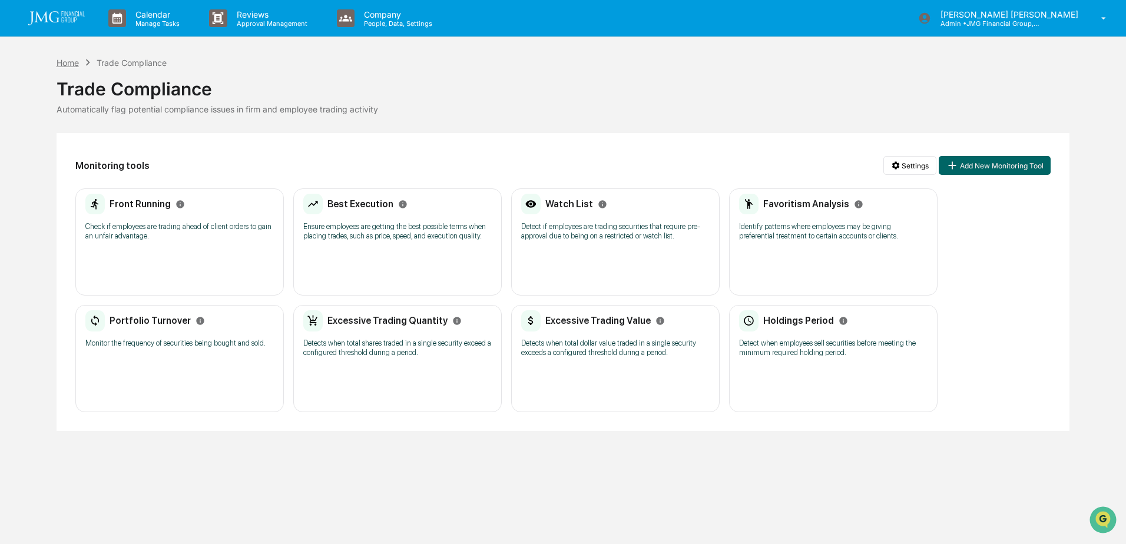
click at [76, 62] on div "Home" at bounding box center [68, 63] width 22 height 10
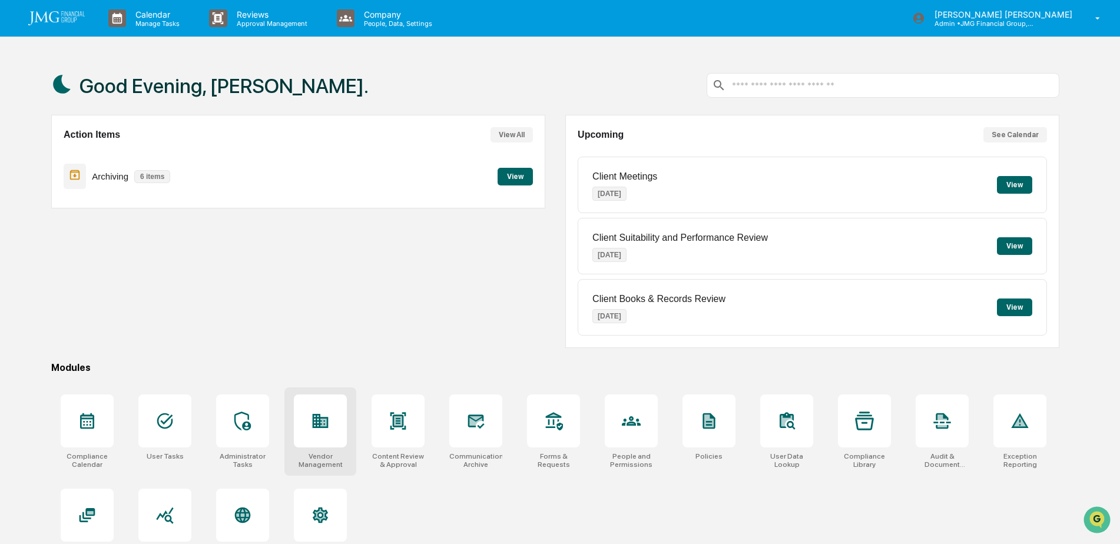
click at [320, 412] on icon at bounding box center [320, 421] width 19 height 19
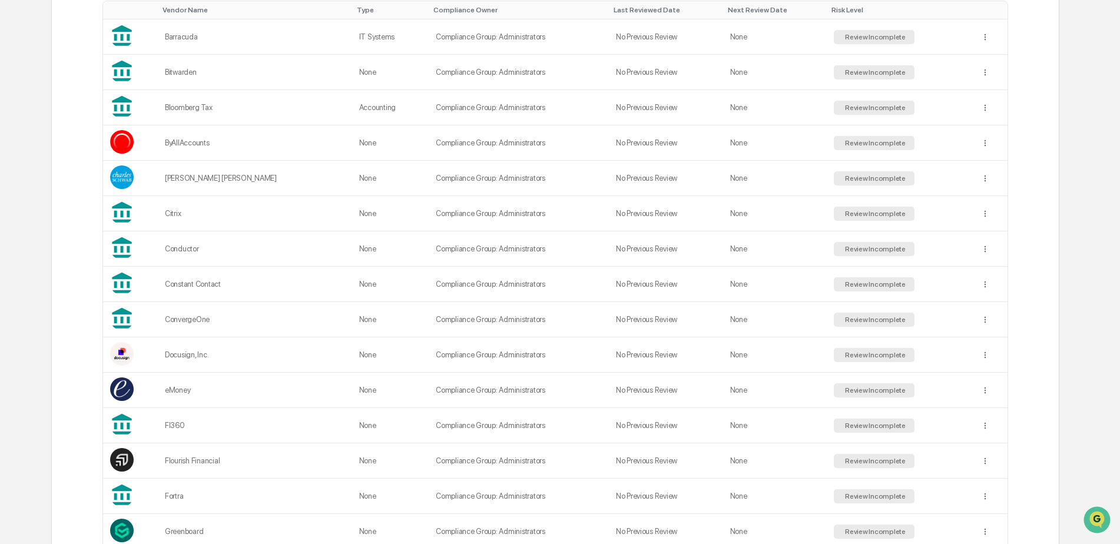
scroll to position [294, 0]
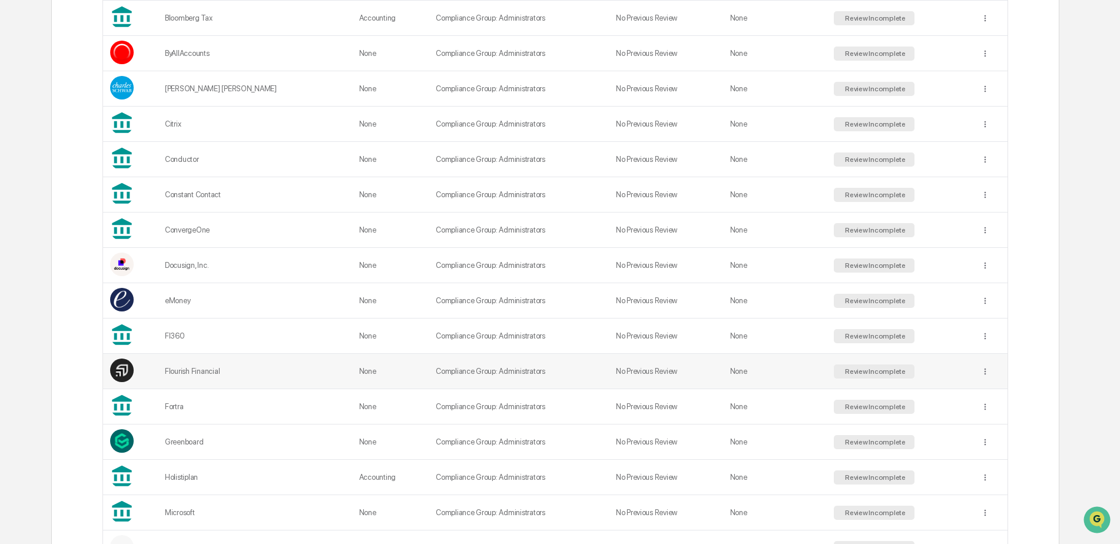
click at [257, 376] on div "Flourish Financial" at bounding box center [255, 371] width 180 height 9
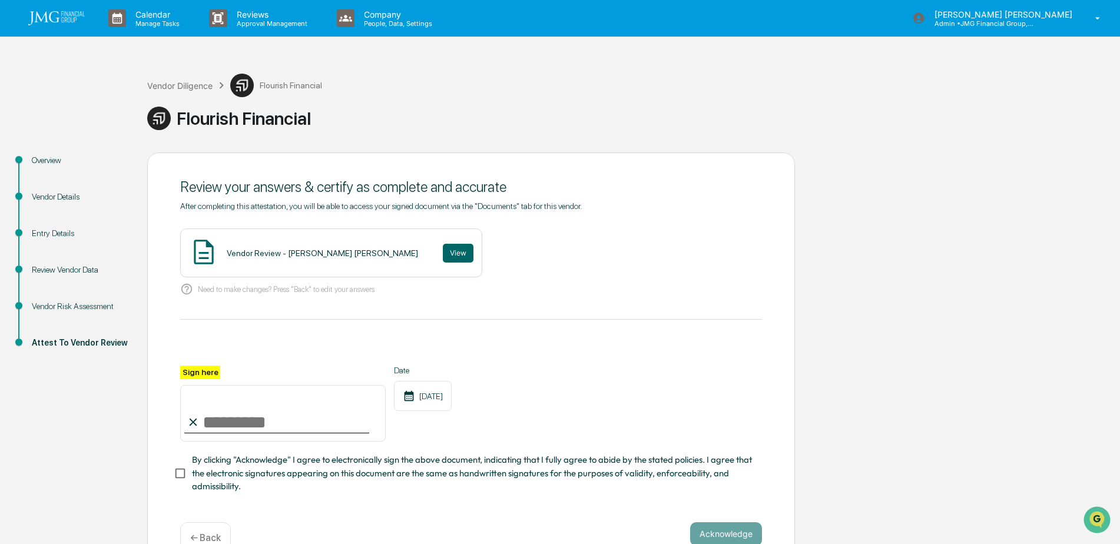
click at [83, 307] on div "Vendor Risk Assessment" at bounding box center [80, 306] width 97 height 12
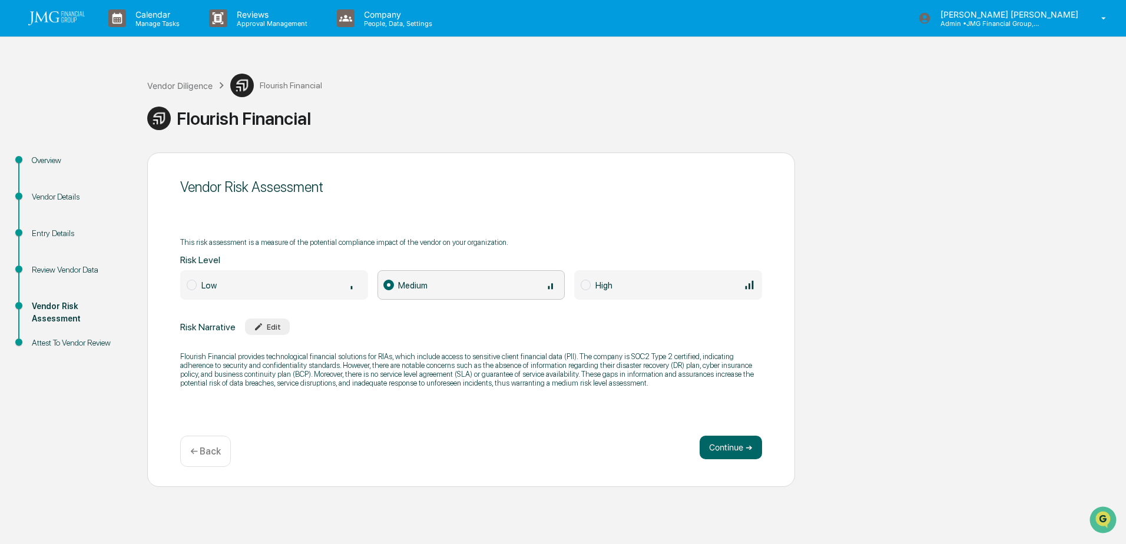
click at [49, 197] on div "Vendor Details" at bounding box center [80, 197] width 97 height 12
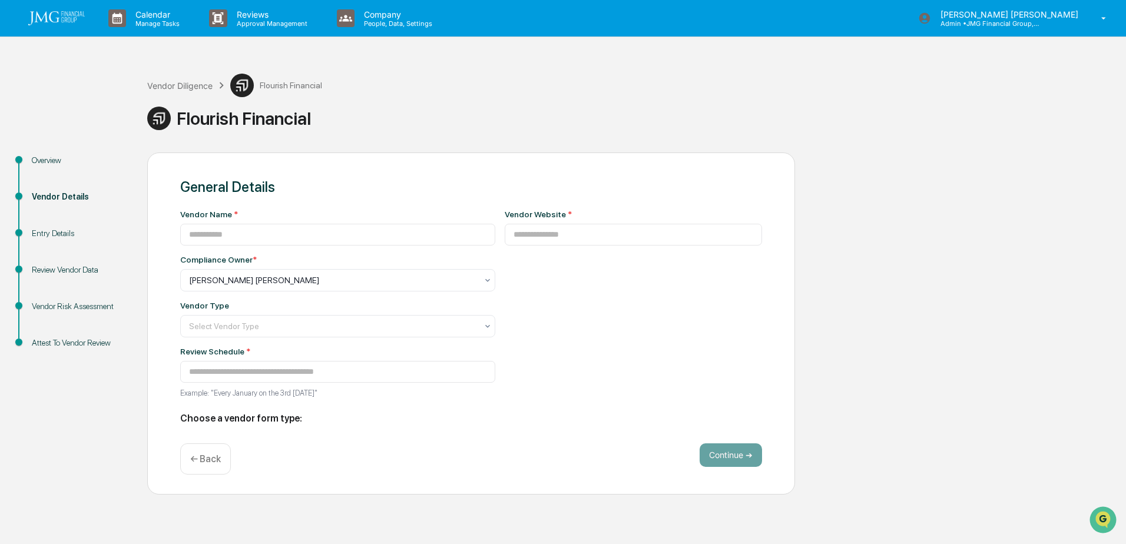
type input "**********"
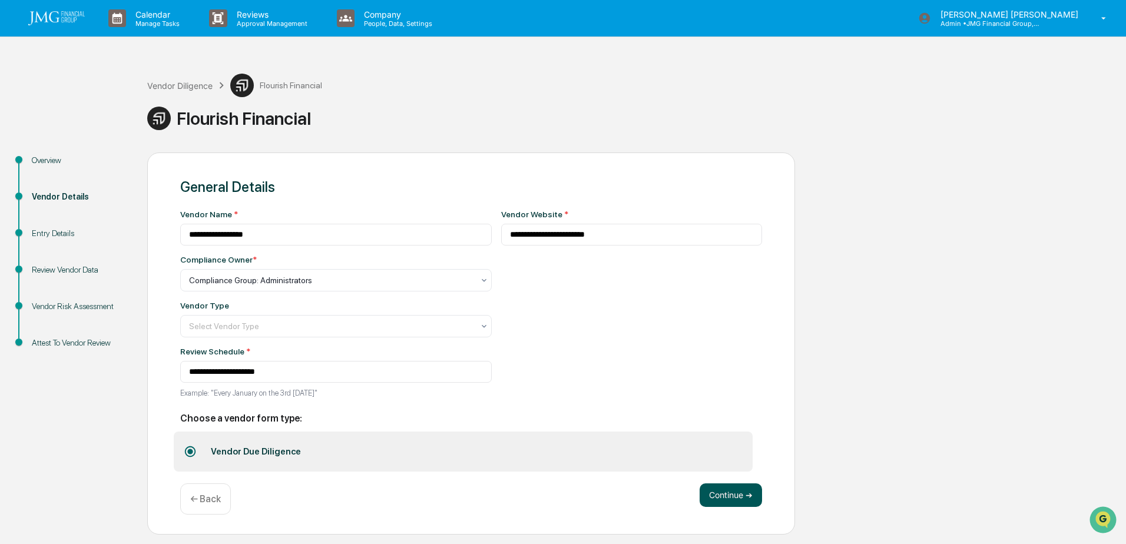
click at [729, 495] on button "Continue ➔" at bounding box center [731, 495] width 62 height 24
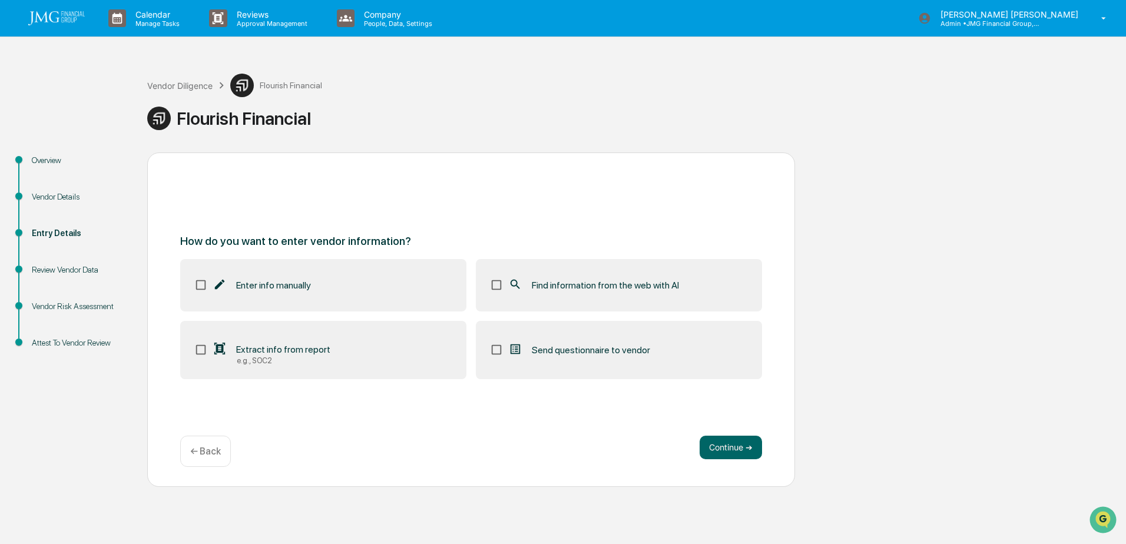
click at [554, 289] on span "Find information from the web with AI" at bounding box center [605, 285] width 147 height 11
click at [340, 362] on label "Extract info from report e.g., SOC2" at bounding box center [323, 350] width 286 height 59
click at [729, 451] on button "Continue ➔" at bounding box center [731, 448] width 62 height 24
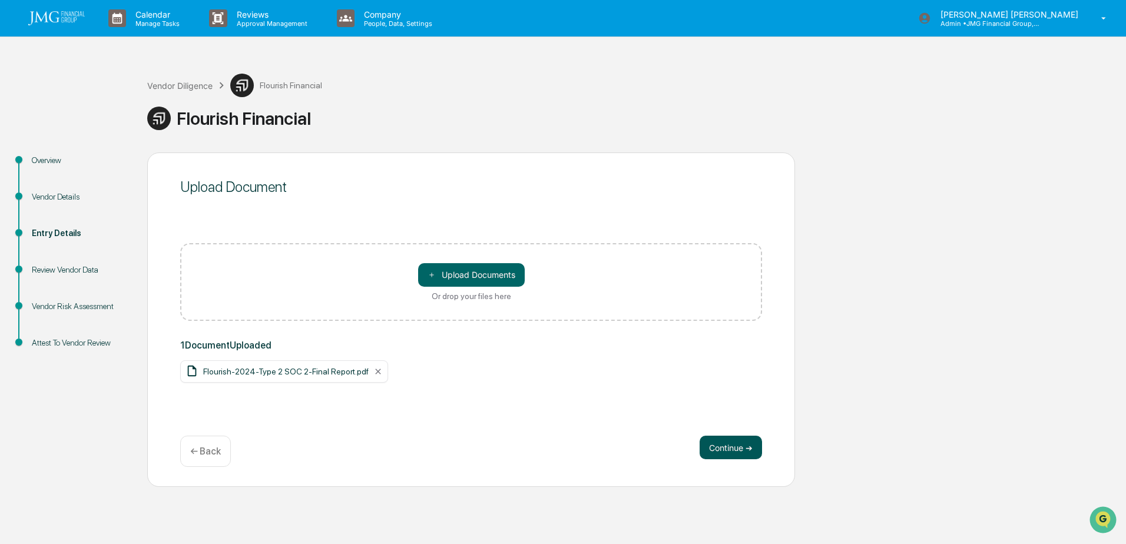
click at [728, 447] on button "Continue ➔" at bounding box center [731, 448] width 62 height 24
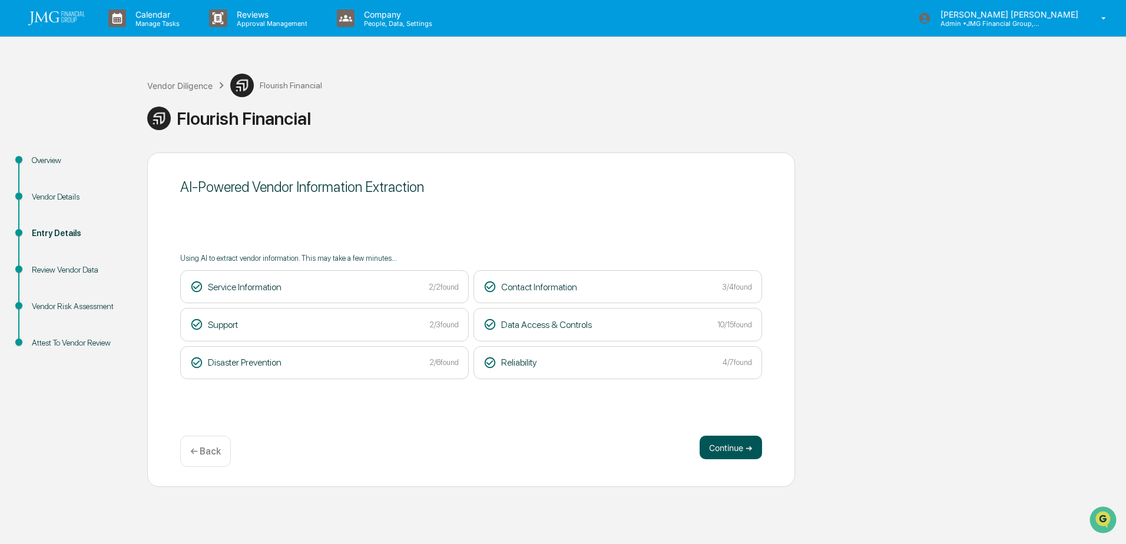
click at [737, 446] on button "Continue ➔" at bounding box center [731, 448] width 62 height 24
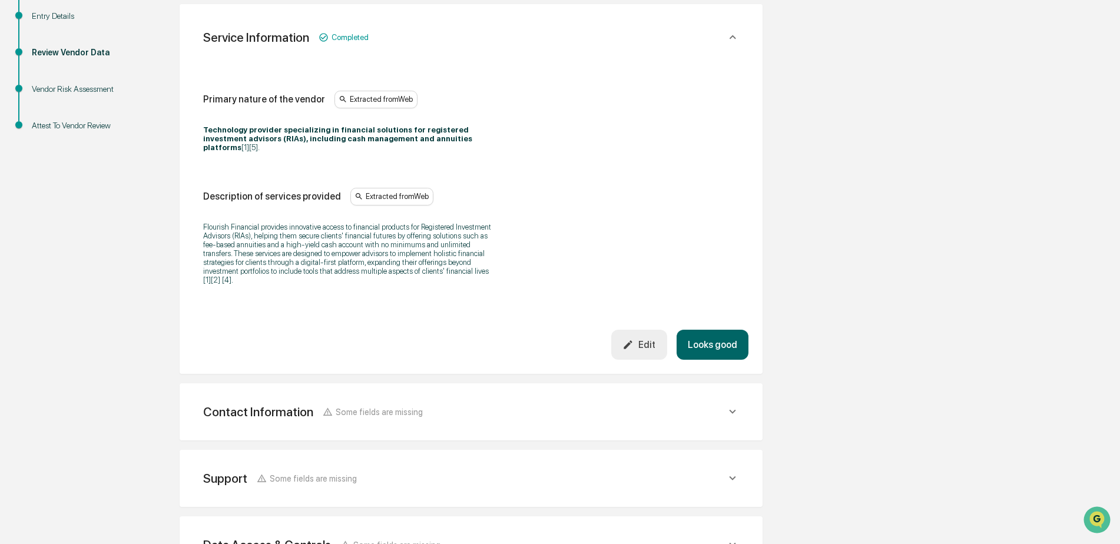
scroll to position [236, 0]
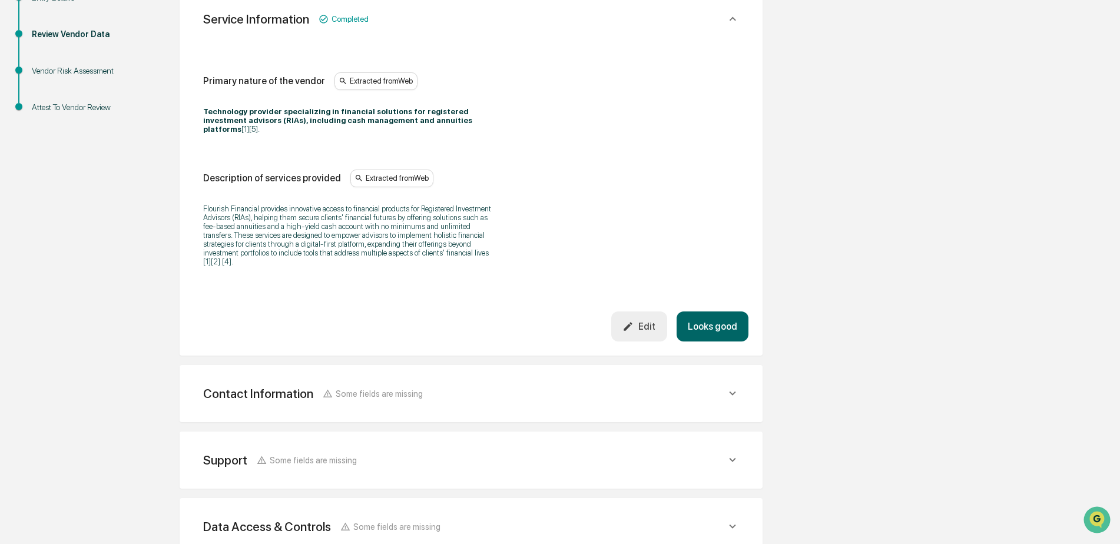
click at [724, 312] on button "Looks good" at bounding box center [713, 327] width 72 height 30
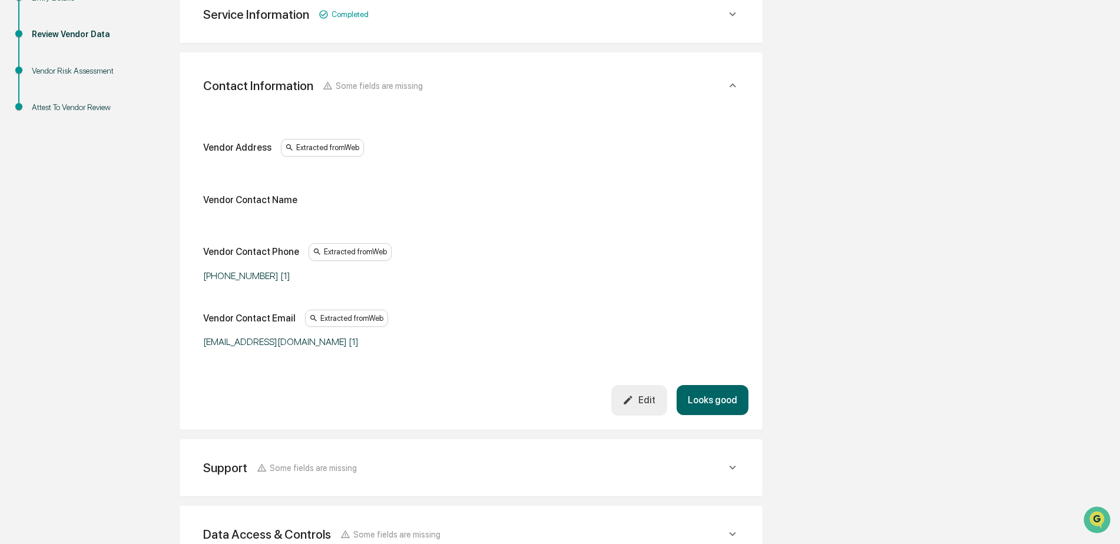
scroll to position [221, 0]
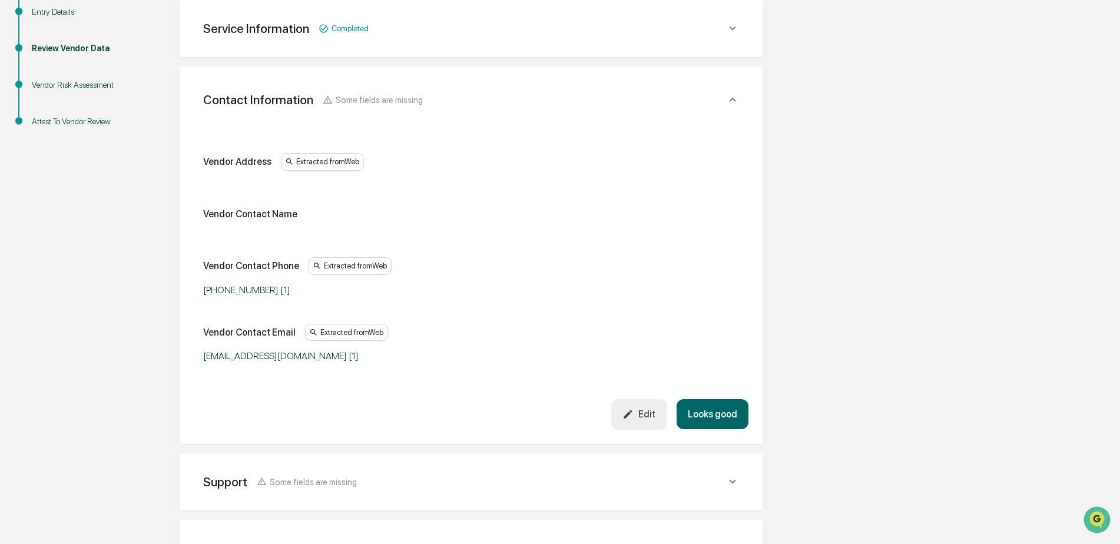
click at [730, 416] on button "Looks good" at bounding box center [713, 414] width 72 height 30
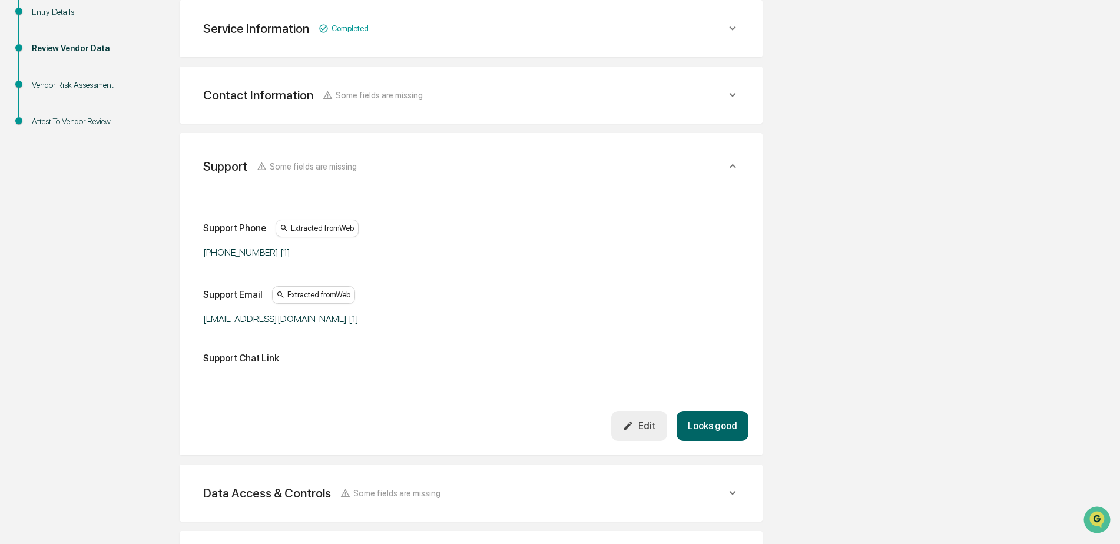
scroll to position [288, 0]
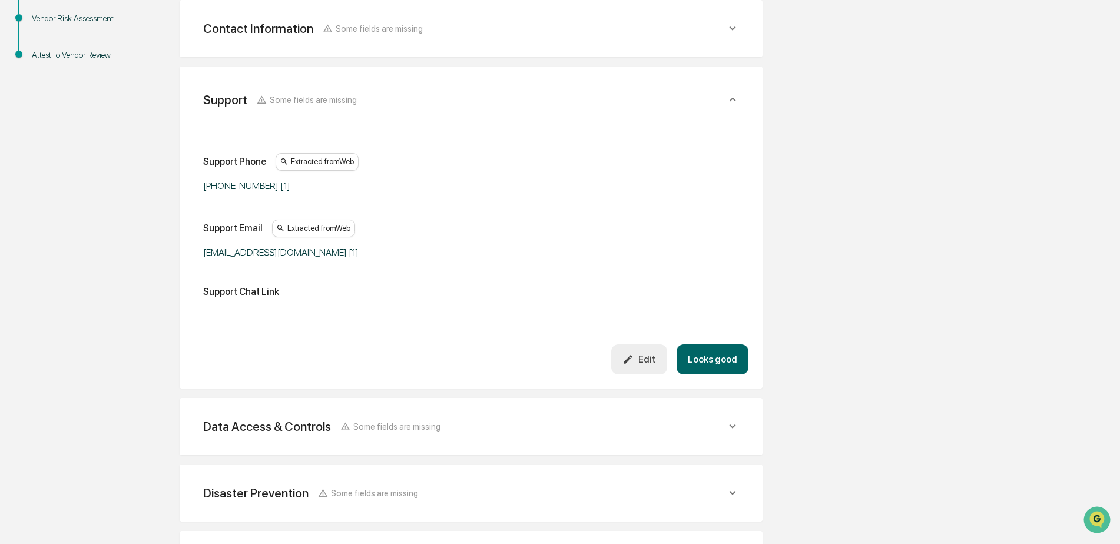
click at [714, 362] on button "Looks good" at bounding box center [713, 360] width 72 height 30
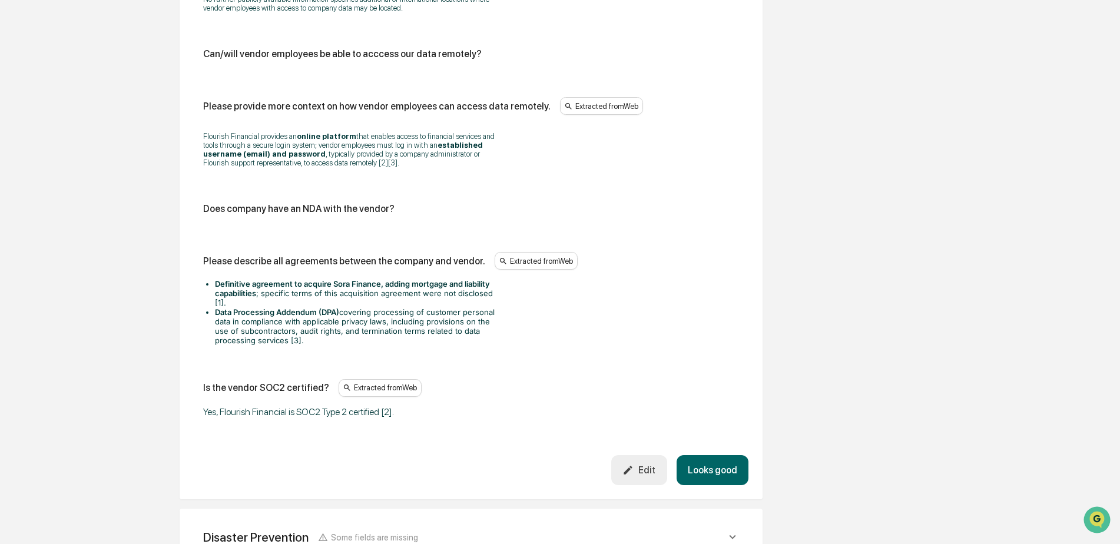
scroll to position [1297, 0]
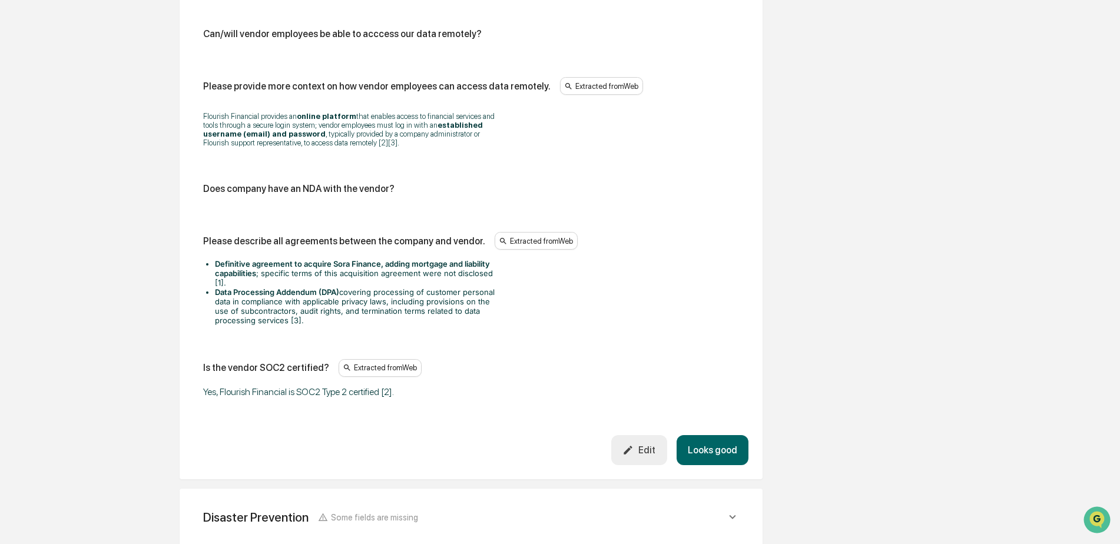
click at [707, 448] on button "Looks good" at bounding box center [713, 450] width 72 height 30
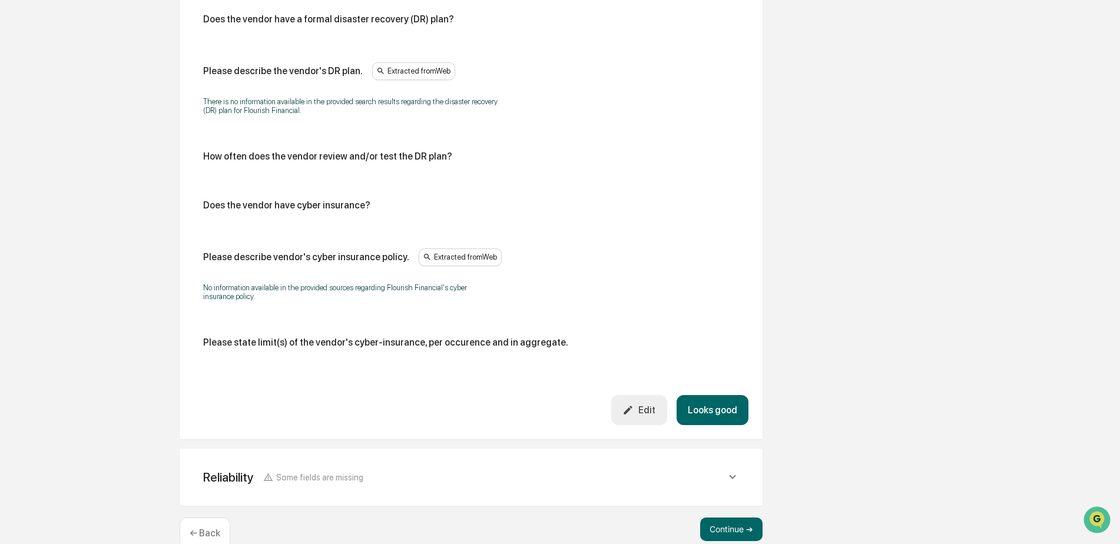
scroll to position [585, 0]
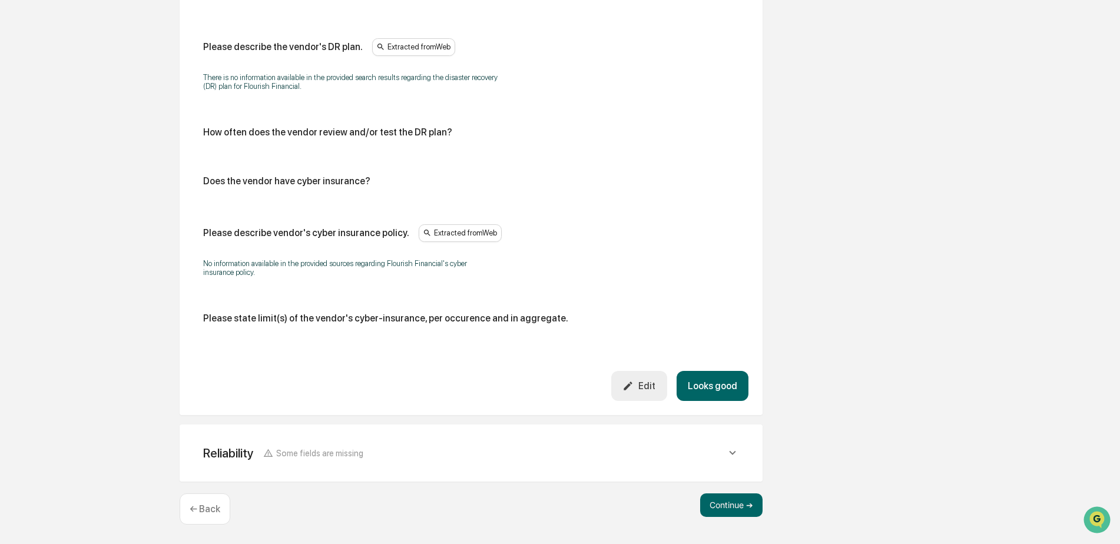
click at [728, 391] on button "Looks good" at bounding box center [713, 386] width 72 height 30
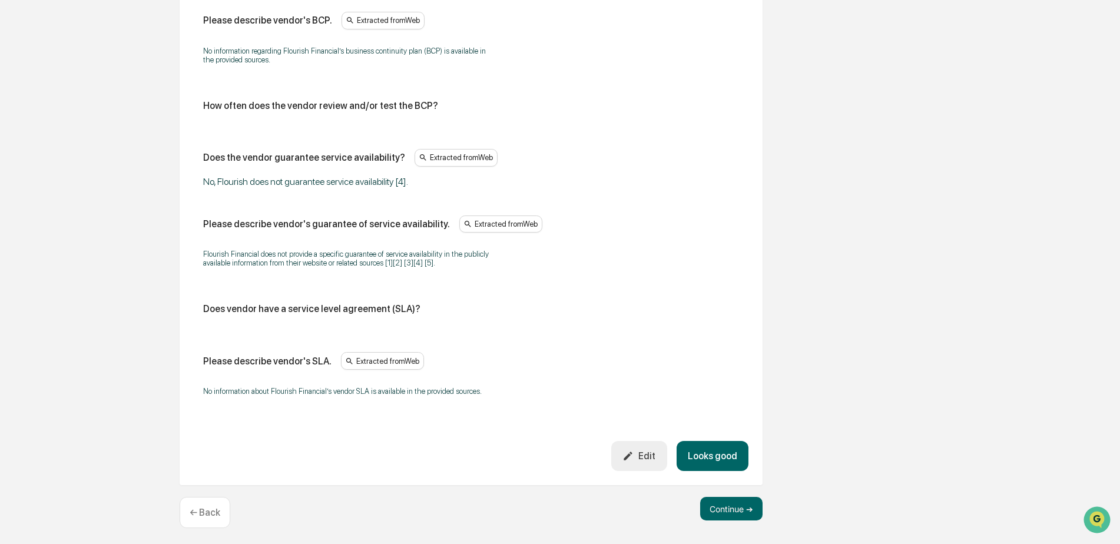
scroll to position [681, 0]
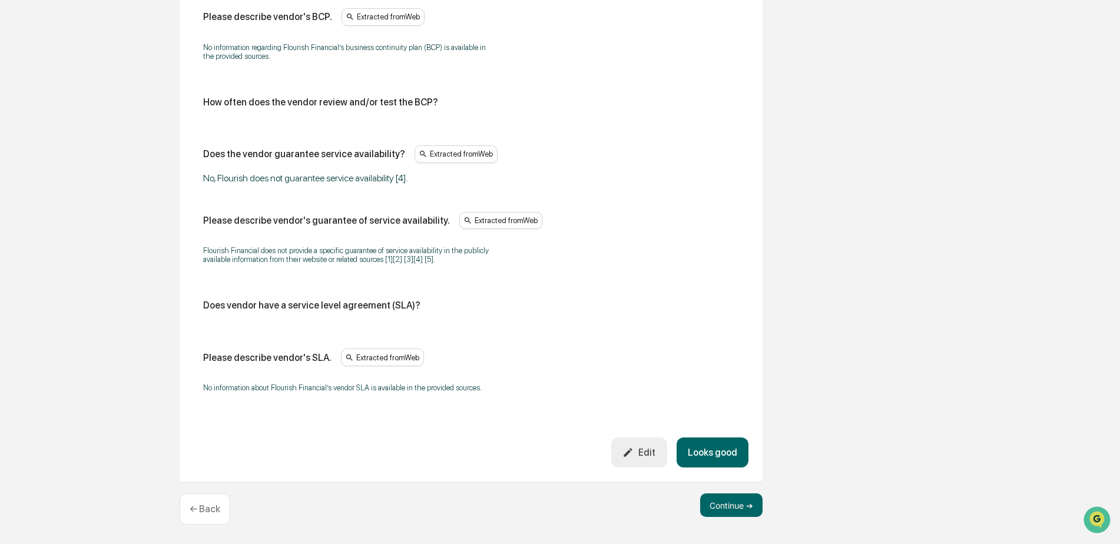
click at [735, 445] on button "Looks good" at bounding box center [713, 453] width 72 height 30
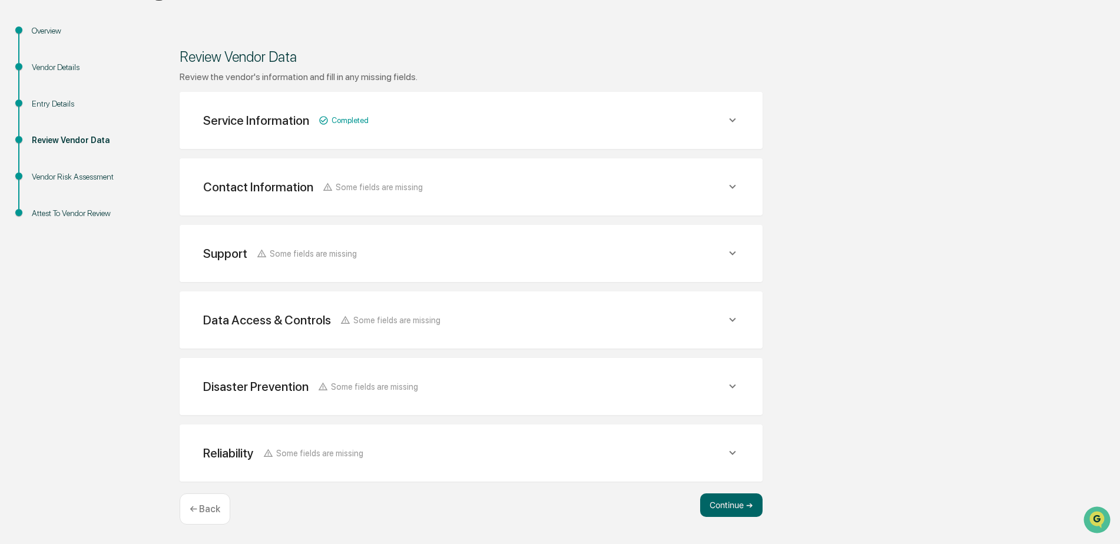
scroll to position [130, 0]
click at [737, 502] on button "Continue ➔" at bounding box center [731, 505] width 62 height 24
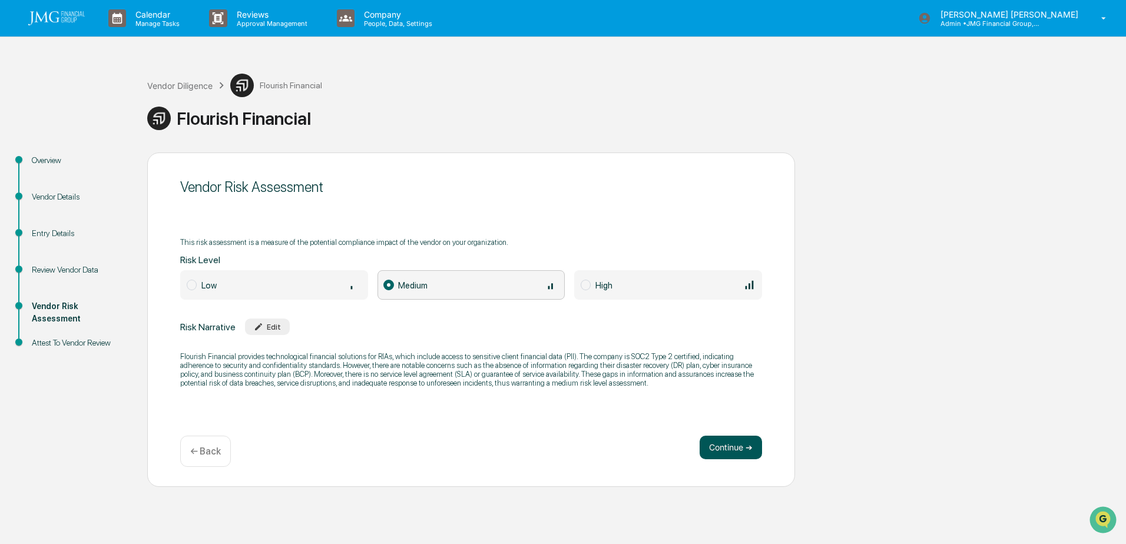
click at [726, 448] on button "Continue ➔" at bounding box center [731, 448] width 62 height 24
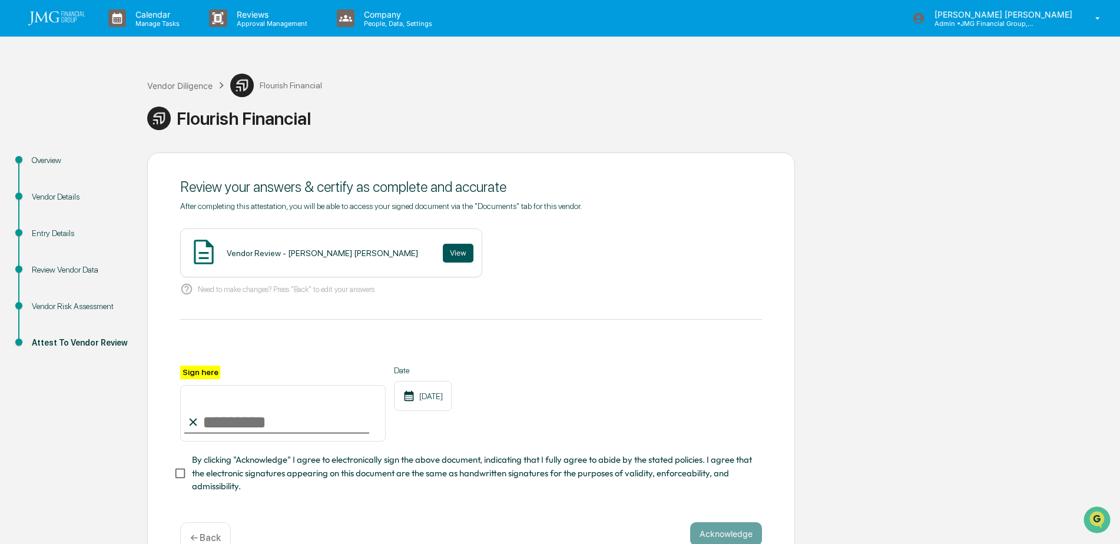
click at [443, 252] on button "View" at bounding box center [458, 253] width 31 height 19
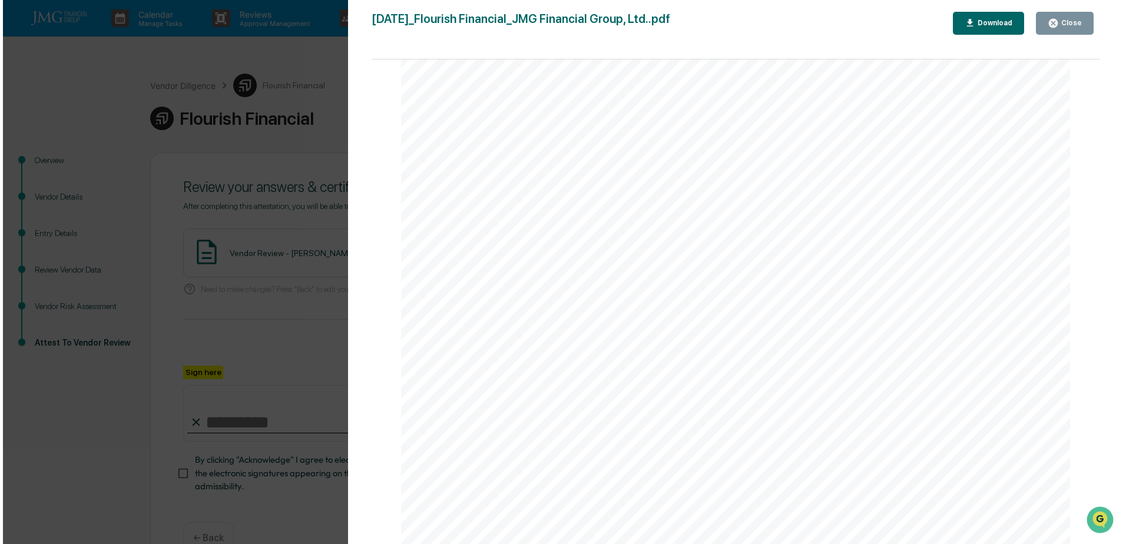
scroll to position [2356, 0]
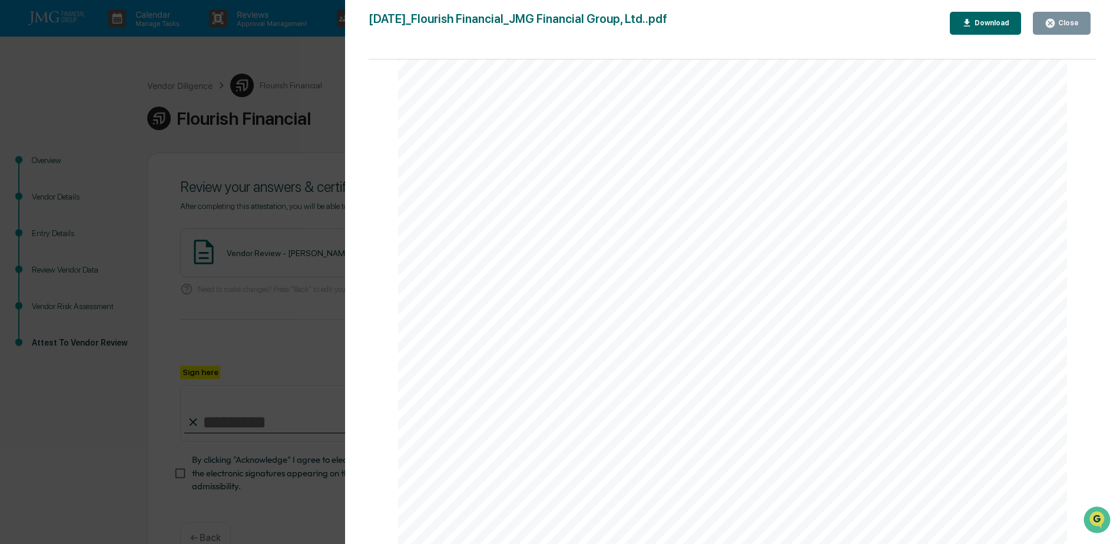
drag, startPoint x: 1071, startPoint y: 28, endPoint x: 995, endPoint y: 83, distance: 94.0
click at [1070, 28] on div "Close" at bounding box center [1062, 23] width 34 height 11
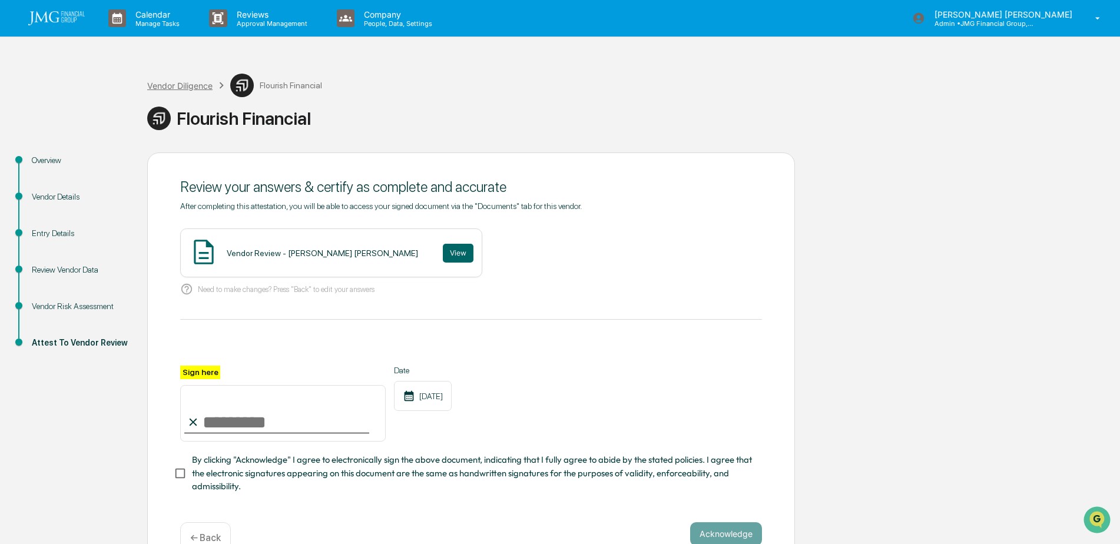
click at [174, 85] on div "Vendor Diligence" at bounding box center [179, 86] width 65 height 10
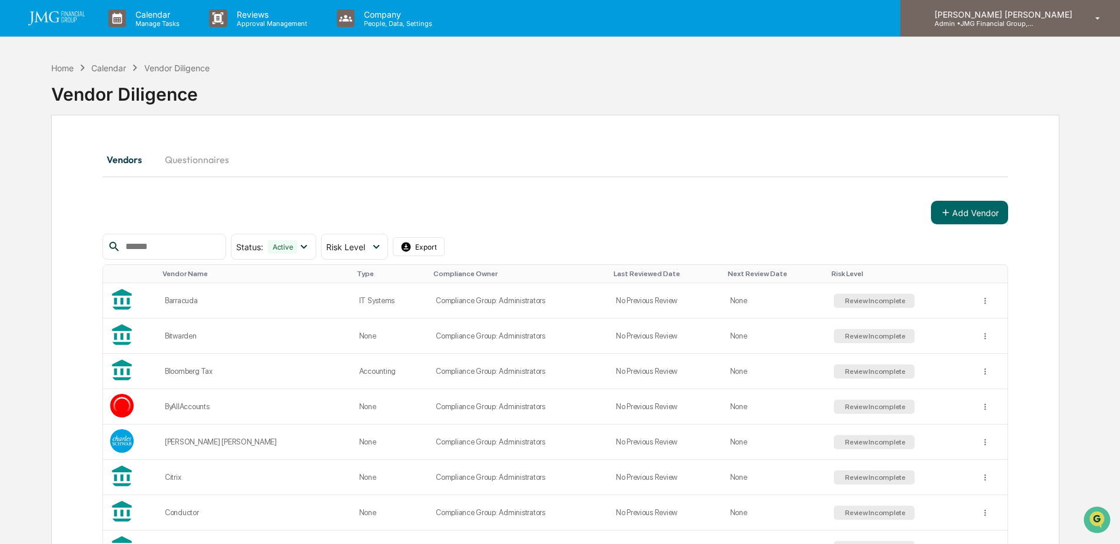
click at [1054, 28] on div "Steven Lennart Admin • JMG Financial Group, Ltd." at bounding box center [1010, 18] width 220 height 37
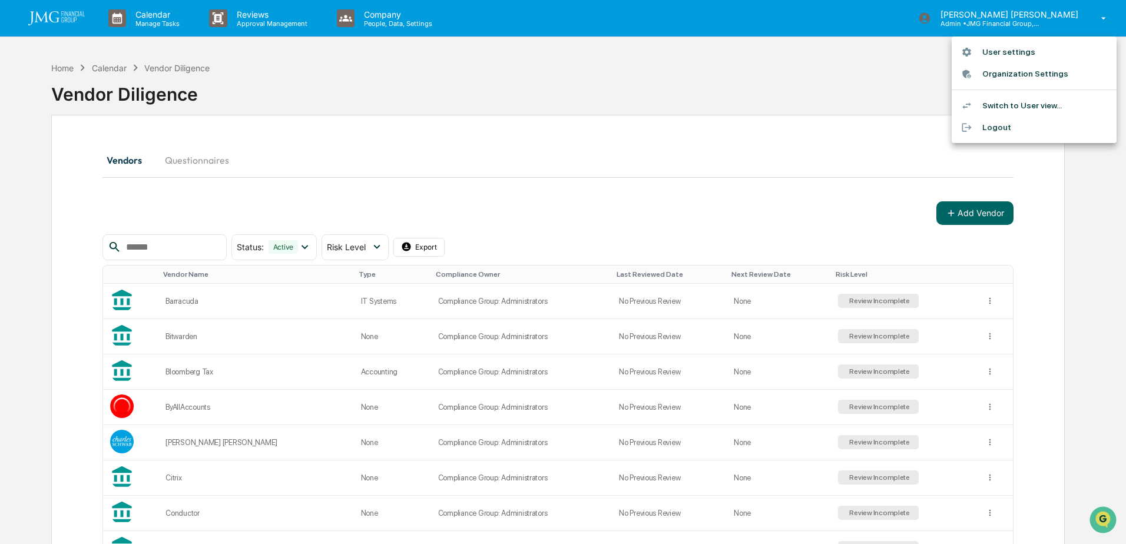
click at [1006, 127] on li "Logout" at bounding box center [1034, 128] width 165 height 22
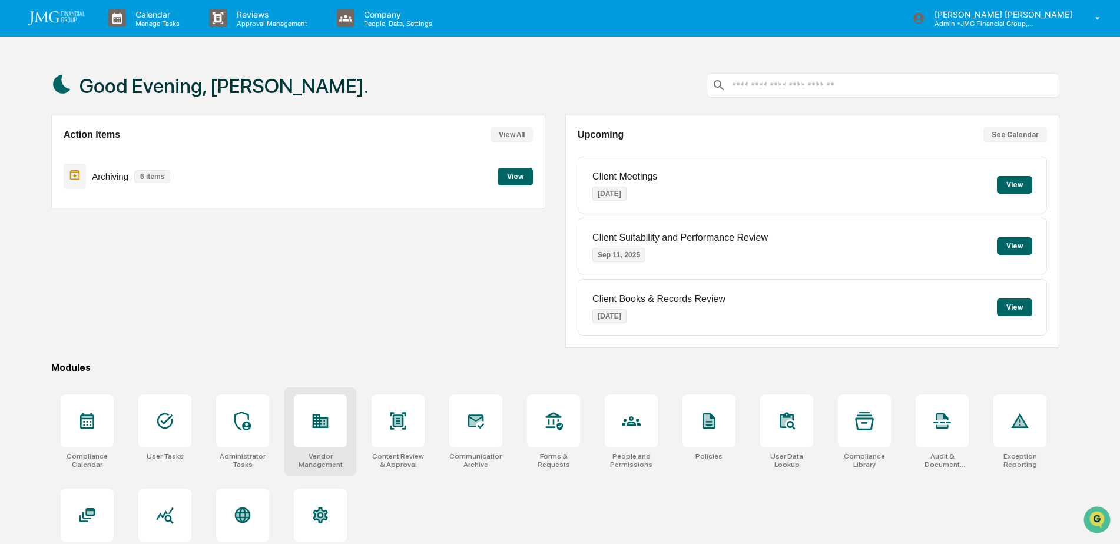
click at [336, 426] on div at bounding box center [320, 421] width 53 height 53
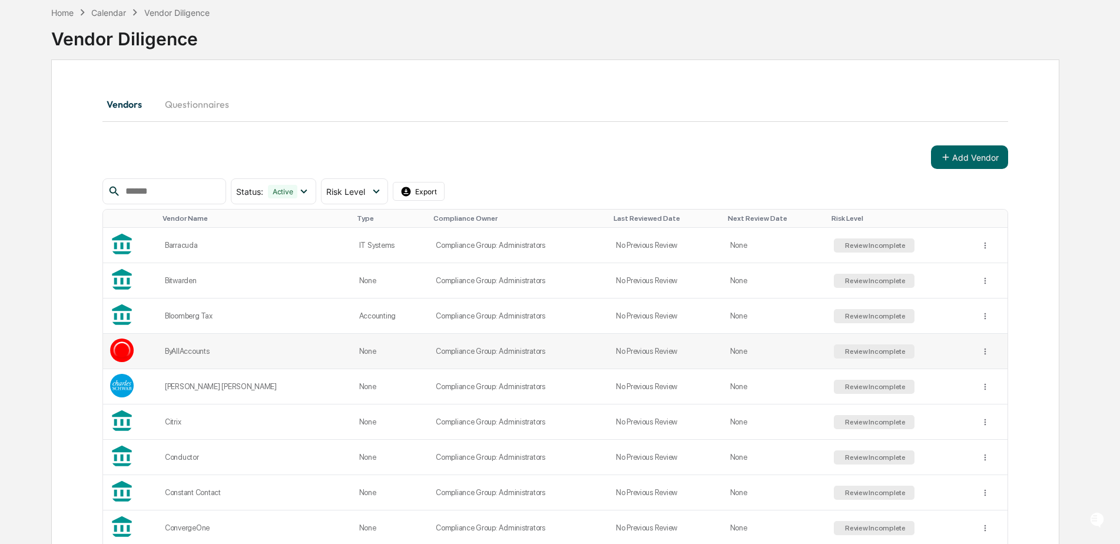
scroll to position [118, 0]
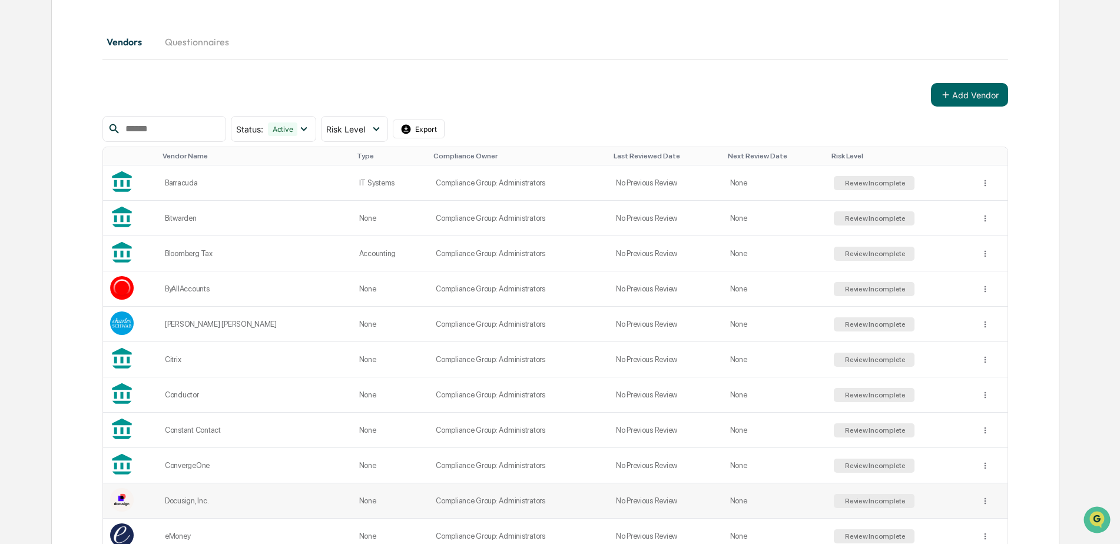
click at [251, 490] on td "Docusign, Inc." at bounding box center [255, 500] width 194 height 35
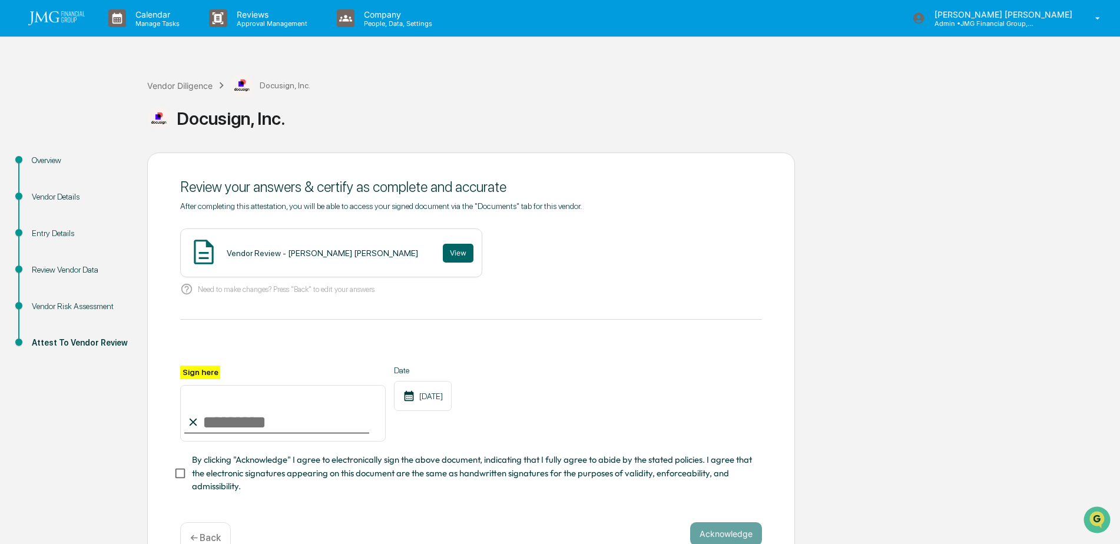
click at [75, 199] on div "Vendor Details" at bounding box center [80, 197] width 97 height 12
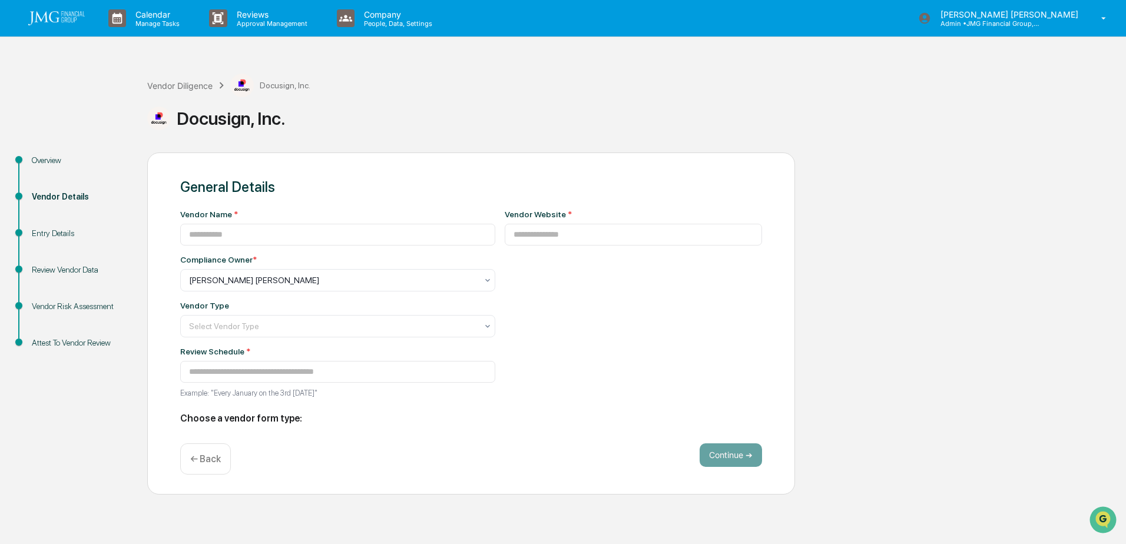
type input "**********"
